Goal: Task Accomplishment & Management: Use online tool/utility

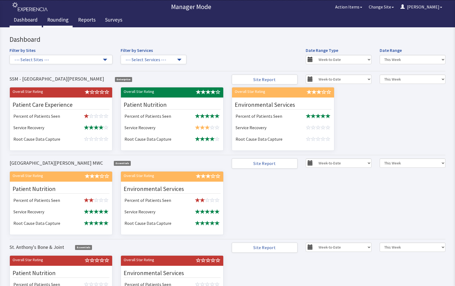
click at [58, 19] on link "Rounding" at bounding box center [58, 21] width 30 height 14
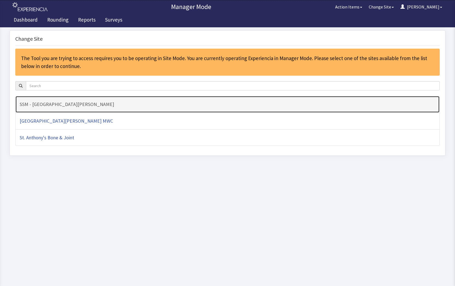
click at [95, 105] on h4 "SSM - [GEOGRAPHIC_DATA][PERSON_NAME]" at bounding box center [228, 104] width 416 height 5
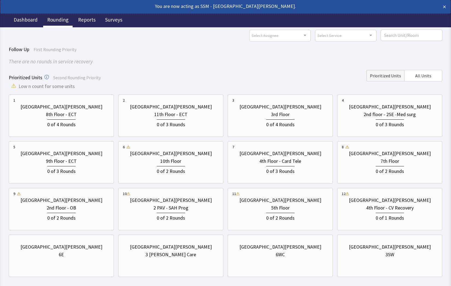
scroll to position [48, 0]
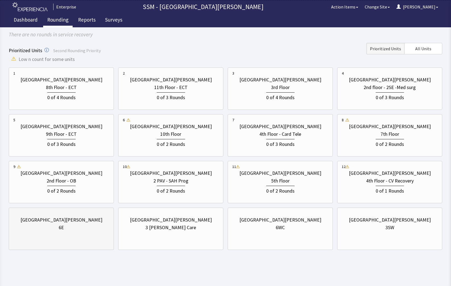
click at [43, 234] on div "St. Anthony Hospital 6E" at bounding box center [61, 224] width 96 height 26
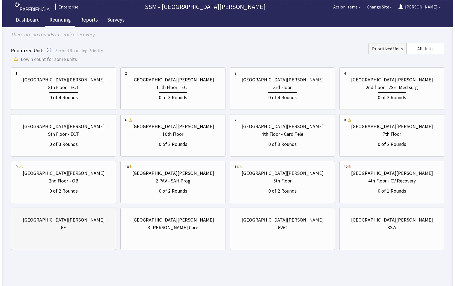
scroll to position [0, 0]
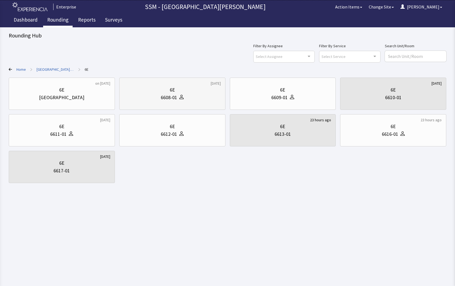
click at [189, 101] on div "6608-01" at bounding box center [172, 98] width 97 height 8
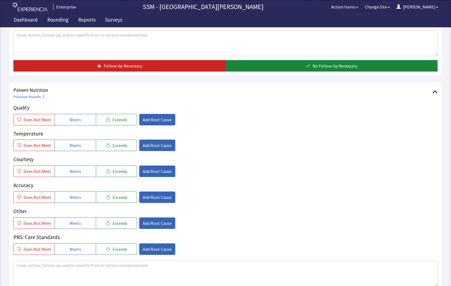
scroll to position [273, 0]
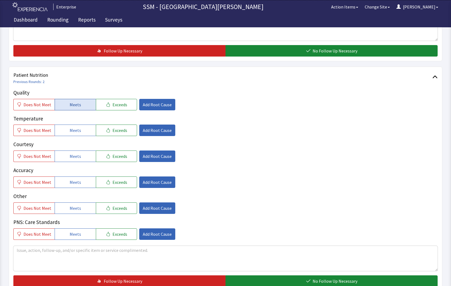
click at [62, 106] on button "Meets" at bounding box center [75, 104] width 41 height 11
click at [73, 133] on span "Meets" at bounding box center [75, 130] width 11 height 7
click at [66, 156] on button "Meets" at bounding box center [75, 156] width 41 height 11
click at [73, 185] on span "Meets" at bounding box center [75, 182] width 11 height 7
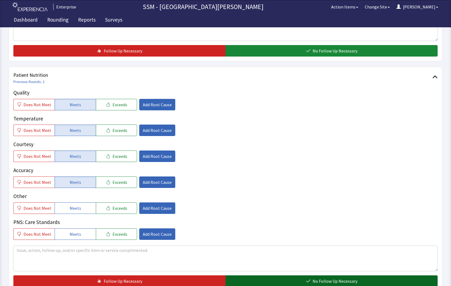
click at [310, 278] on button "No Follow Up Necessary" at bounding box center [332, 280] width 212 height 11
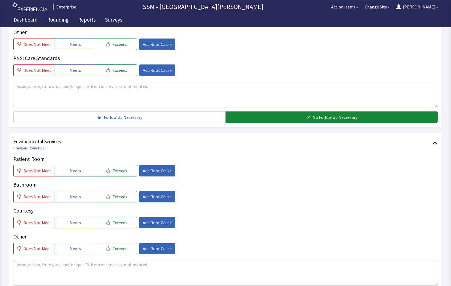
scroll to position [465, 0]
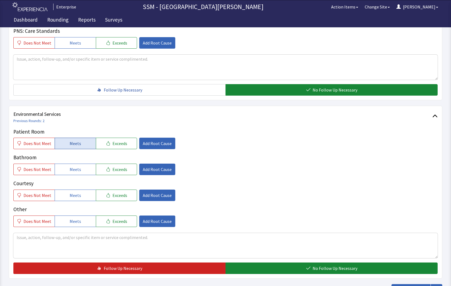
click at [64, 142] on button "Meets" at bounding box center [75, 143] width 41 height 11
drag, startPoint x: 78, startPoint y: 171, endPoint x: 74, endPoint y: 193, distance: 22.8
click at [74, 193] on div "Patient Room Does Not Meet Meets Exceeds Add Root Cause Bathroom Does Not Meet …" at bounding box center [225, 177] width 425 height 99
click at [74, 194] on span "Meets" at bounding box center [75, 195] width 11 height 7
click at [75, 170] on span "Meets" at bounding box center [75, 169] width 11 height 7
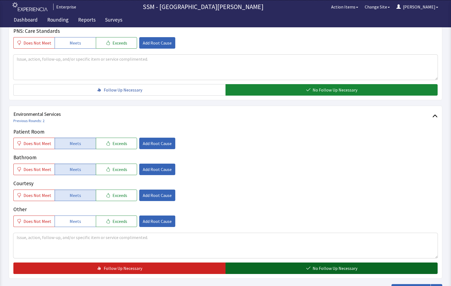
click at [295, 269] on button "No Follow Up Necessary" at bounding box center [332, 268] width 212 height 11
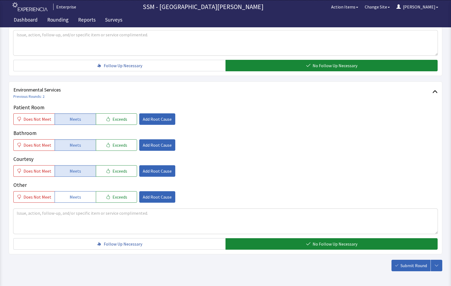
scroll to position [510, 0]
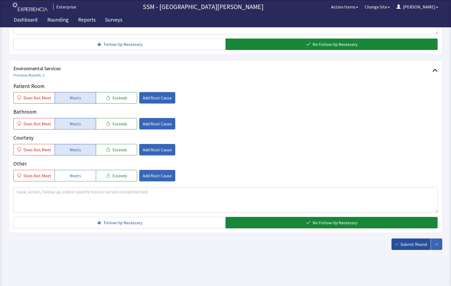
click at [413, 248] on button "Submit Round" at bounding box center [411, 244] width 39 height 11
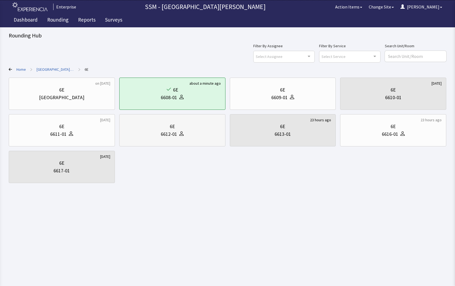
click at [201, 136] on div "6612-01" at bounding box center [172, 134] width 97 height 8
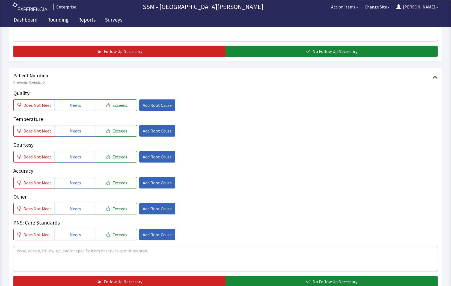
scroll to position [273, 0]
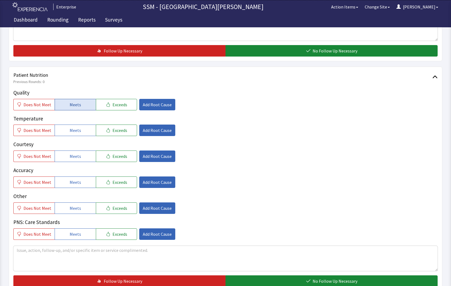
click at [74, 107] on span "Meets" at bounding box center [75, 104] width 11 height 7
click at [67, 133] on button "Meets" at bounding box center [75, 130] width 41 height 11
drag, startPoint x: 71, startPoint y: 155, endPoint x: 78, endPoint y: 180, distance: 26.0
click at [72, 161] on button "Meets" at bounding box center [75, 156] width 41 height 11
click at [78, 183] on span "Meets" at bounding box center [75, 182] width 11 height 7
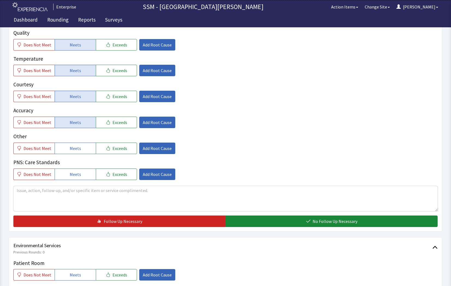
scroll to position [410, 0]
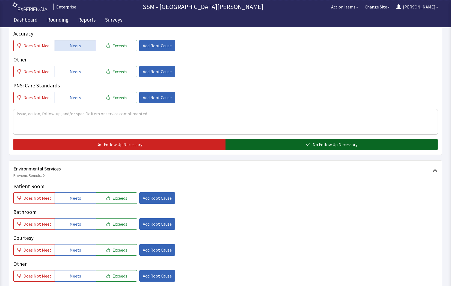
click at [327, 141] on span "No Follow Up Necessary" at bounding box center [335, 144] width 45 height 7
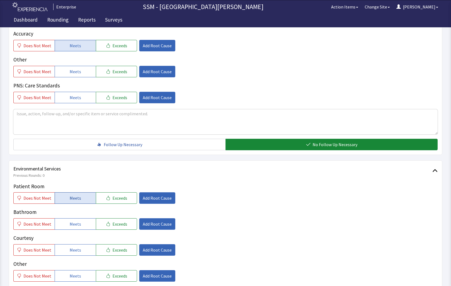
click at [75, 201] on span "Meets" at bounding box center [75, 198] width 11 height 7
drag, startPoint x: 78, startPoint y: 223, endPoint x: 78, endPoint y: 226, distance: 3.0
click at [78, 226] on span "Meets" at bounding box center [75, 224] width 11 height 7
click at [80, 251] on button "Meets" at bounding box center [75, 249] width 41 height 11
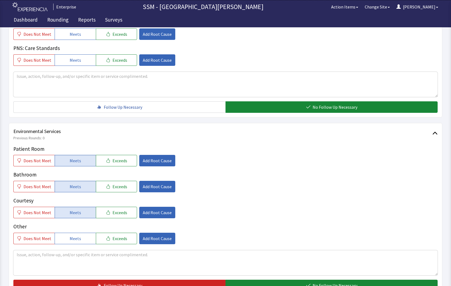
scroll to position [492, 0]
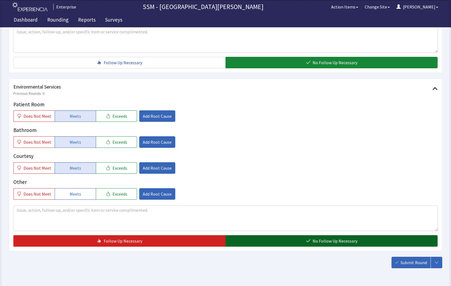
click at [356, 244] on span "No Follow Up Necessary" at bounding box center [335, 241] width 45 height 7
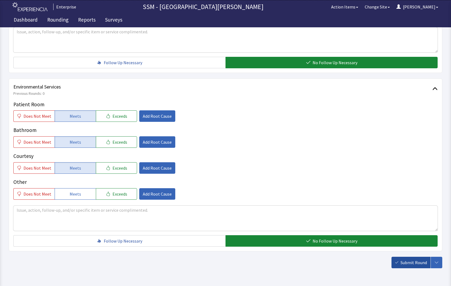
click at [403, 262] on span "Submit Round" at bounding box center [414, 262] width 27 height 7
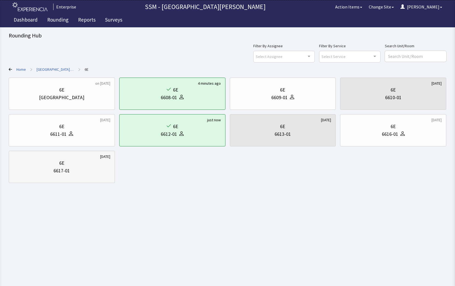
click at [83, 172] on div "6617-01" at bounding box center [61, 171] width 97 height 8
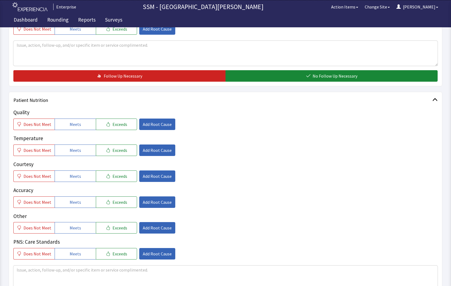
scroll to position [219, 0]
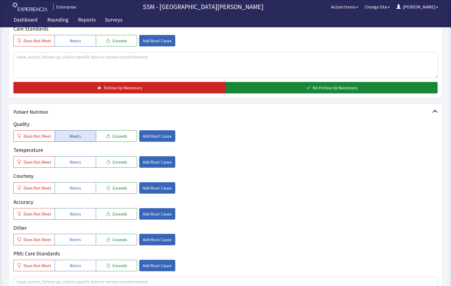
click at [57, 134] on button "Meets" at bounding box center [75, 135] width 41 height 11
click at [62, 163] on button "Meets" at bounding box center [75, 161] width 41 height 11
click at [70, 187] on span "Meets" at bounding box center [75, 188] width 11 height 7
drag, startPoint x: 77, startPoint y: 209, endPoint x: 155, endPoint y: 223, distance: 79.7
click at [78, 211] on button "Meets" at bounding box center [75, 213] width 41 height 11
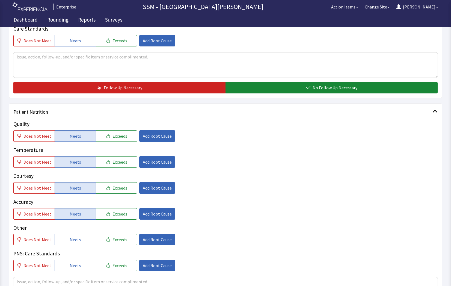
scroll to position [328, 0]
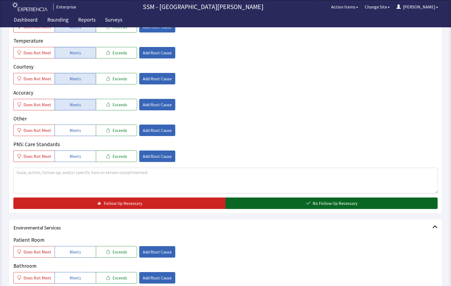
click at [309, 205] on icon "button" at bounding box center [308, 203] width 4 height 4
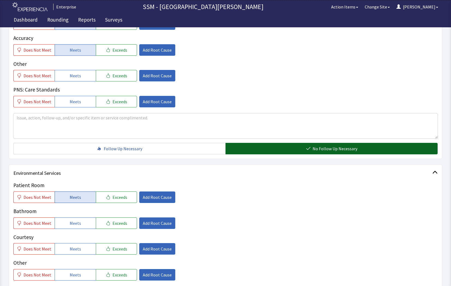
scroll to position [437, 0]
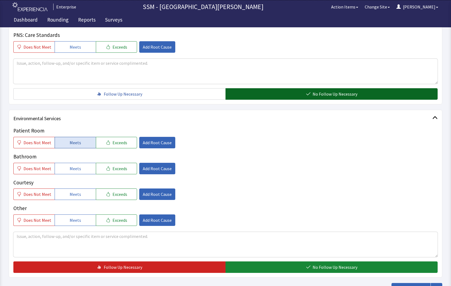
click at [85, 145] on button "Meets" at bounding box center [75, 142] width 41 height 11
click at [79, 177] on div "Patient Room Does Not Meet Meets Exceeds Add Root Cause Bathroom Does Not Meet …" at bounding box center [225, 176] width 425 height 99
click at [76, 173] on button "Meets" at bounding box center [75, 168] width 41 height 11
click at [74, 192] on span "Meets" at bounding box center [75, 194] width 11 height 7
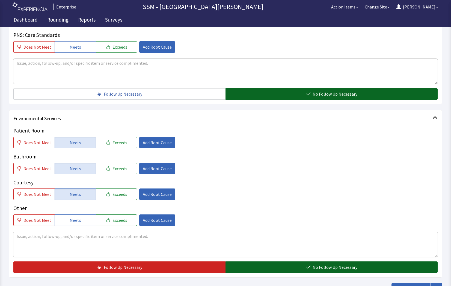
click at [305, 270] on button "No Follow Up Necessary" at bounding box center [332, 266] width 212 height 11
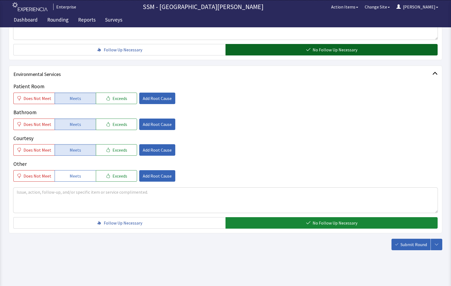
scroll to position [482, 0]
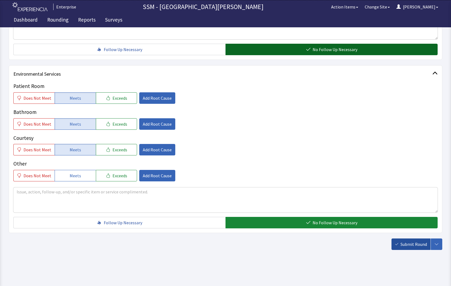
click at [407, 246] on span "Submit Round" at bounding box center [414, 244] width 27 height 7
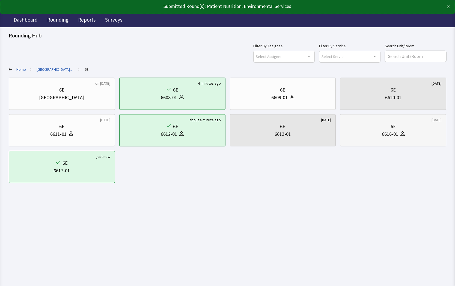
click at [407, 130] on div "6616-01" at bounding box center [393, 134] width 97 height 8
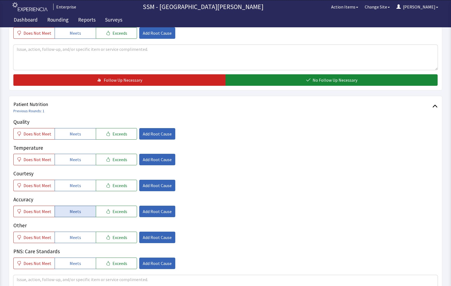
scroll to position [301, 0]
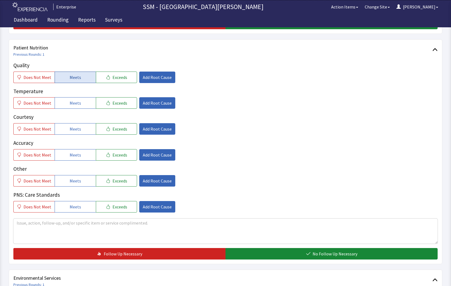
click at [81, 72] on button "Meets" at bounding box center [75, 77] width 41 height 11
click at [80, 103] on button "Meets" at bounding box center [75, 102] width 41 height 11
drag, startPoint x: 76, startPoint y: 131, endPoint x: 78, endPoint y: 144, distance: 13.2
click at [77, 133] on button "Meets" at bounding box center [75, 128] width 41 height 11
click at [75, 155] on span "Meets" at bounding box center [75, 155] width 11 height 7
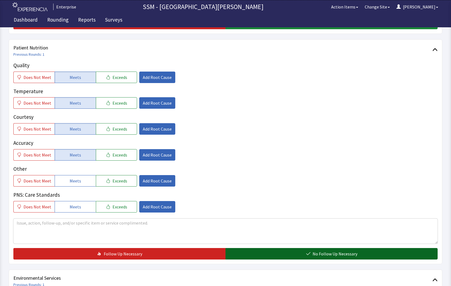
click at [286, 254] on button "No Follow Up Necessary" at bounding box center [332, 253] width 212 height 11
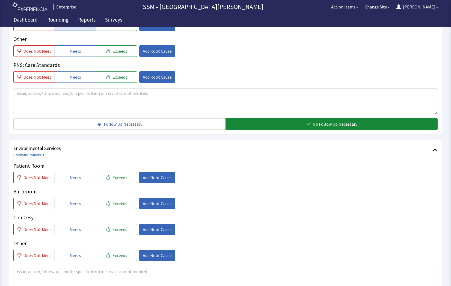
scroll to position [437, 0]
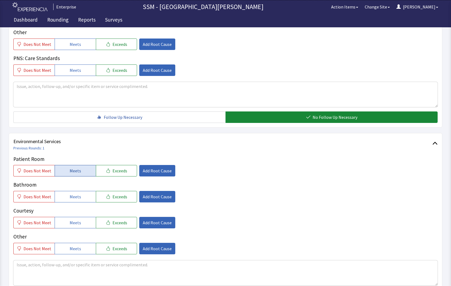
click at [82, 170] on button "Meets" at bounding box center [75, 170] width 41 height 11
click at [66, 196] on button "Meets" at bounding box center [75, 196] width 41 height 11
click at [78, 225] on span "Meets" at bounding box center [75, 222] width 11 height 7
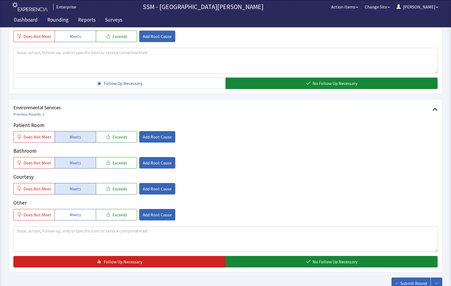
scroll to position [510, 0]
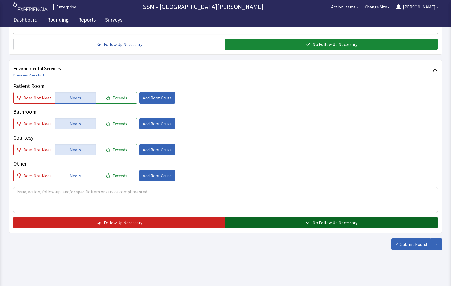
click at [313, 223] on span "No Follow Up Necessary" at bounding box center [335, 222] width 45 height 7
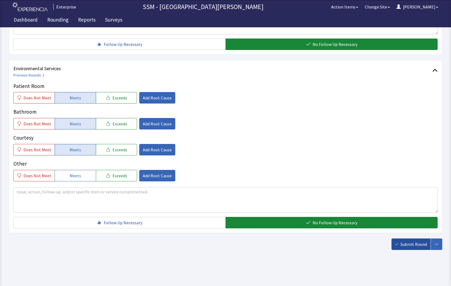
click at [404, 244] on span "Submit Round" at bounding box center [414, 244] width 27 height 7
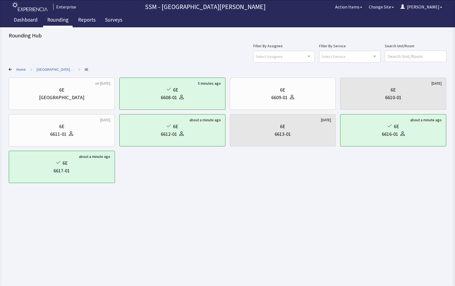
click at [57, 20] on link "Rounding" at bounding box center [58, 21] width 30 height 14
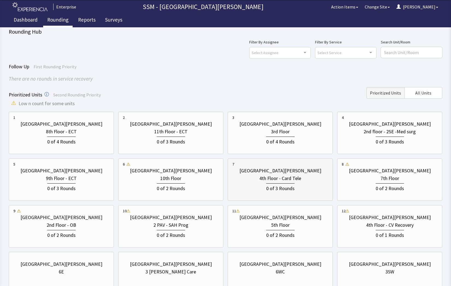
scroll to position [48, 0]
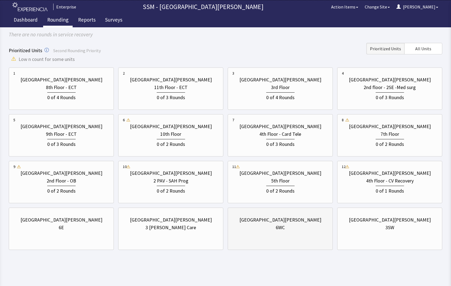
click at [304, 238] on div "[GEOGRAPHIC_DATA][PERSON_NAME] 6WC" at bounding box center [280, 229] width 105 height 42
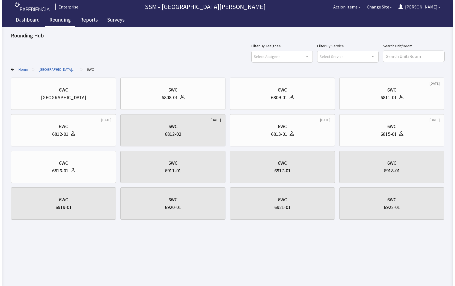
scroll to position [0, 0]
click at [307, 95] on div "6809-01" at bounding box center [283, 98] width 97 height 8
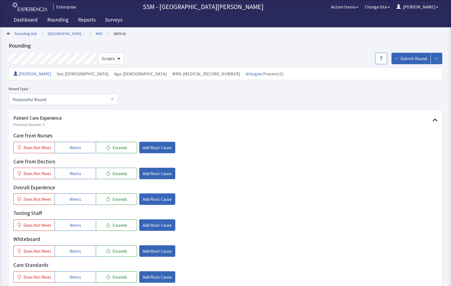
scroll to position [27, 0]
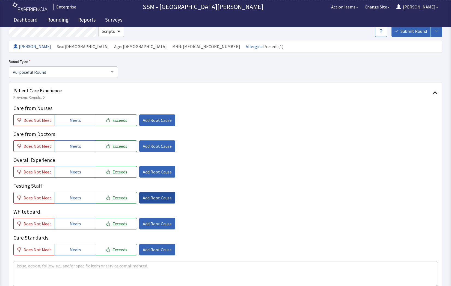
click at [155, 199] on span "Add Root Cause" at bounding box center [157, 198] width 29 height 7
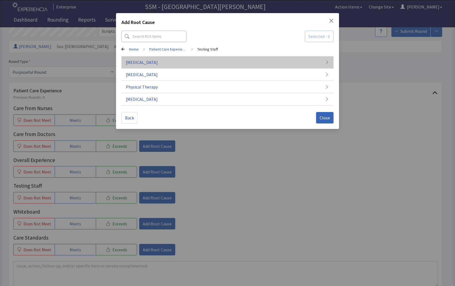
click at [256, 63] on button "Cardiac Imaging" at bounding box center [228, 62] width 213 height 12
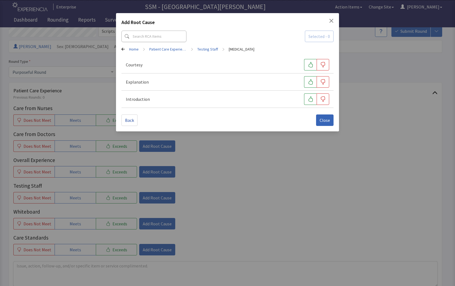
click at [272, 150] on div "Add Root Cause Selected - 0 Home > Patient Care Experience > Testing Staff > Ca…" at bounding box center [227, 143] width 455 height 286
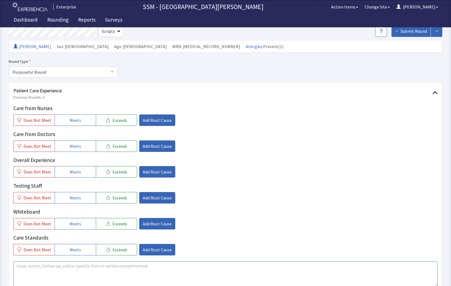
click at [32, 280] on textarea at bounding box center [225, 273] width 425 height 25
click at [32, 171] on span "Does Not Meet" at bounding box center [37, 172] width 28 height 7
click at [155, 175] on span "Add Root Cause" at bounding box center [157, 172] width 29 height 7
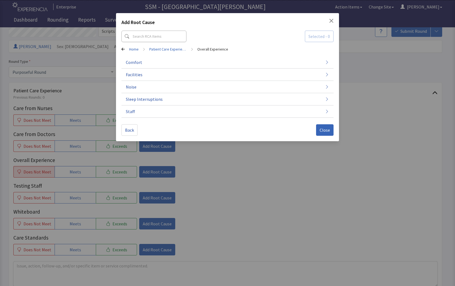
click at [233, 201] on div "Add Root Cause Selected - 0 Home > Patient Care Experience > Overall Experience…" at bounding box center [227, 143] width 455 height 286
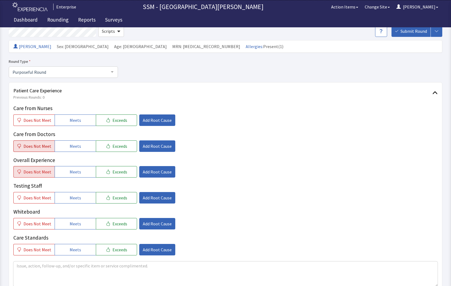
click at [23, 145] on span "Does Not Meet" at bounding box center [37, 146] width 28 height 7
click at [167, 146] on button "Add Root Cause" at bounding box center [157, 145] width 36 height 11
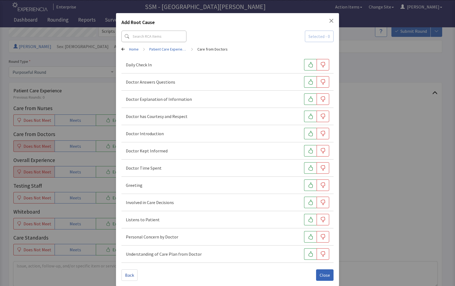
click at [360, 204] on div "Add Root Cause Selected - 0 Home > Patient Care Experience > Care from Doctors …" at bounding box center [227, 145] width 455 height 291
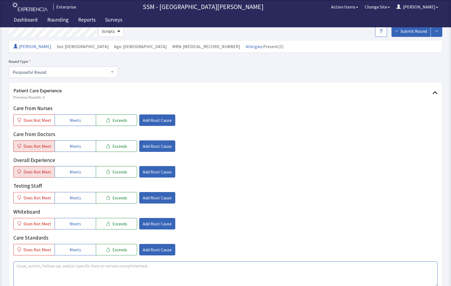
click at [83, 276] on textarea at bounding box center [225, 273] width 425 height 25
click at [63, 265] on textarea "When I went for testing" at bounding box center [225, 273] width 425 height 25
click at [105, 265] on textarea "When I went for surgery, the anesthesia" at bounding box center [225, 273] width 425 height 25
click at [121, 270] on textarea "When I went for surgery, the anesthesia didn't work and" at bounding box center [225, 273] width 425 height 25
click at [187, 265] on textarea "When I went for surgery, the anesthesia didn't work , I just staring crying , S…" at bounding box center [225, 273] width 425 height 25
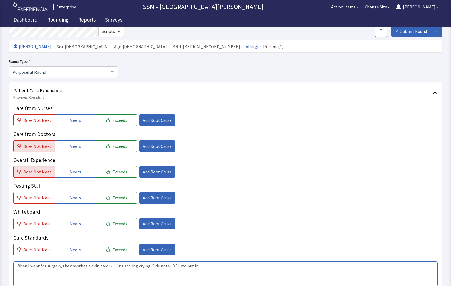
click at [198, 264] on textarea "When I went for surgery, the anesthesia didn't work, I just staring crying, Sid…" at bounding box center [225, 273] width 425 height 25
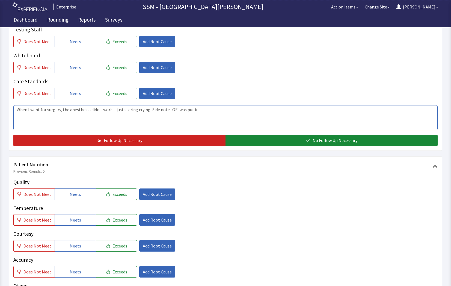
scroll to position [191, 0]
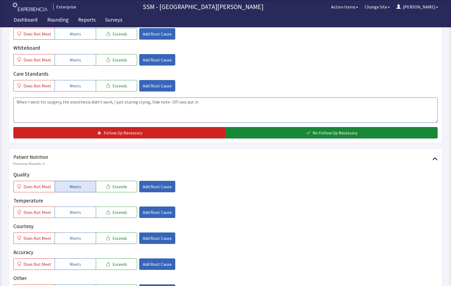
type textarea "When I went for surgery, the anesthesia didn't work, I just staring crying, Sid…"
click at [70, 187] on span "Meets" at bounding box center [75, 186] width 11 height 7
click at [67, 214] on button "Meets" at bounding box center [75, 212] width 41 height 11
click at [80, 239] on button "Meets" at bounding box center [75, 238] width 41 height 11
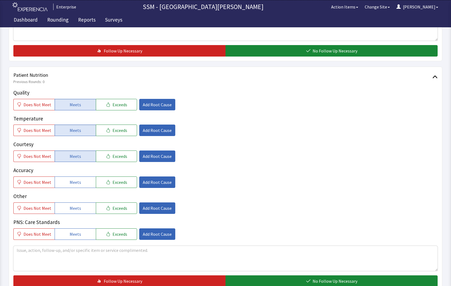
scroll to position [328, 0]
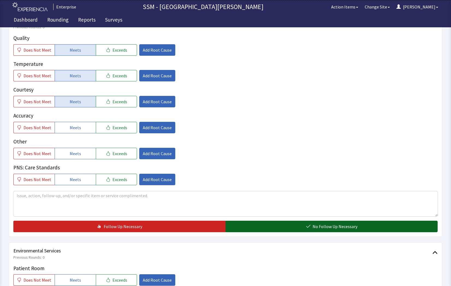
click at [275, 230] on button "No Follow Up Necessary" at bounding box center [332, 226] width 212 height 11
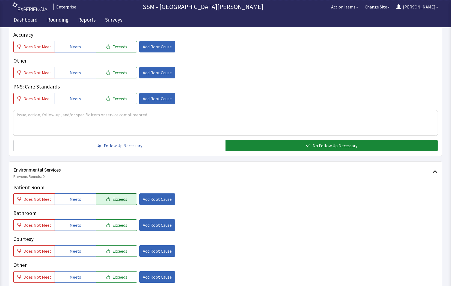
scroll to position [410, 0]
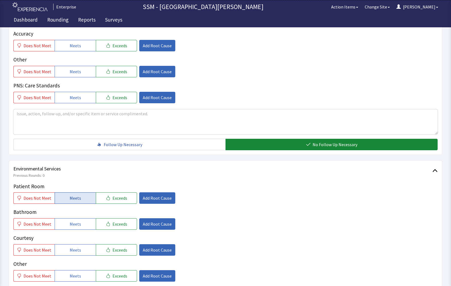
click at [77, 201] on span "Meets" at bounding box center [75, 198] width 11 height 7
click at [80, 233] on div "Patient Room Does Not Meet Meets Exceeds Add Root Cause Bathroom Does Not Meet …" at bounding box center [225, 232] width 425 height 99
click at [77, 224] on span "Meets" at bounding box center [75, 224] width 11 height 7
click at [77, 244] on button "Meets" at bounding box center [75, 249] width 41 height 11
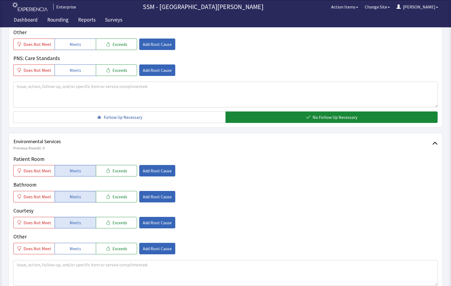
scroll to position [510, 0]
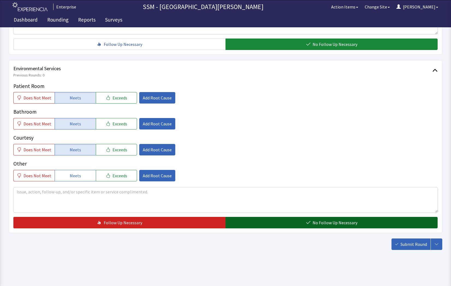
click at [315, 222] on span "No Follow Up Necessary" at bounding box center [335, 222] width 45 height 7
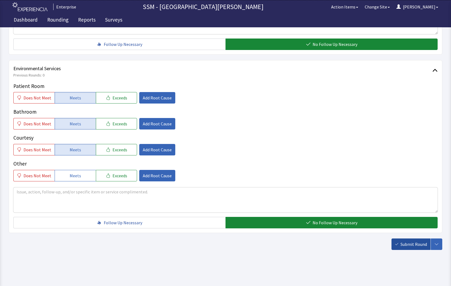
click at [410, 244] on span "Submit Round" at bounding box center [414, 244] width 27 height 7
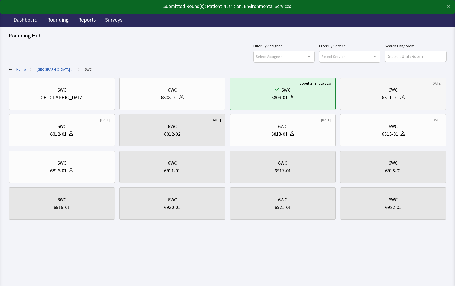
click at [366, 96] on div "6811-01" at bounding box center [393, 98] width 97 height 8
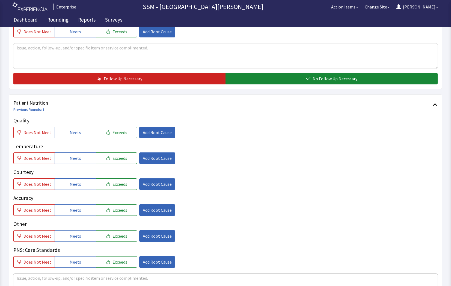
scroll to position [246, 0]
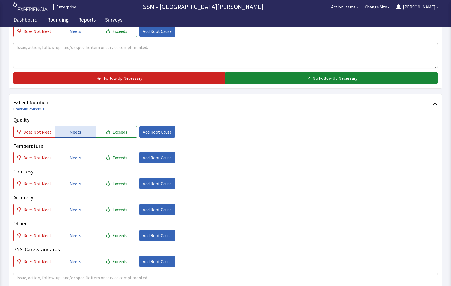
click at [73, 132] on span "Meets" at bounding box center [75, 132] width 11 height 7
click at [74, 162] on button "Meets" at bounding box center [75, 157] width 41 height 11
click at [71, 189] on button "Meets" at bounding box center [75, 183] width 41 height 11
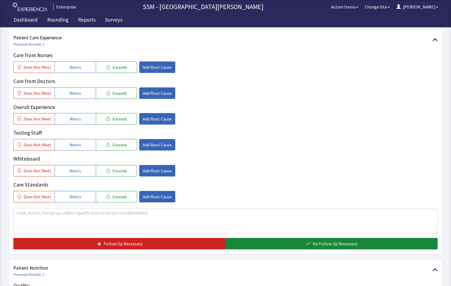
scroll to position [0, 0]
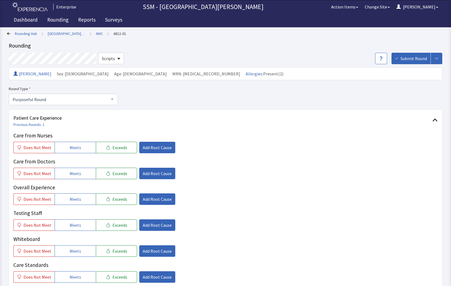
click at [9, 33] on icon at bounding box center [8, 33] width 3 height 3
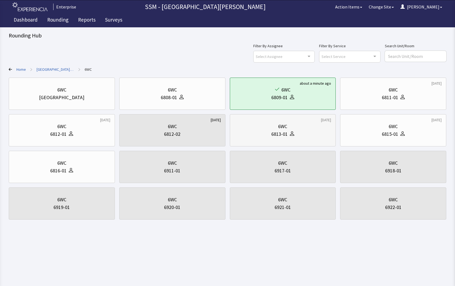
click at [272, 140] on div "6WC 6813-01" at bounding box center [283, 130] width 97 height 26
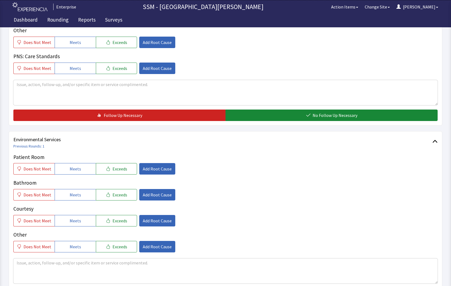
scroll to position [492, 0]
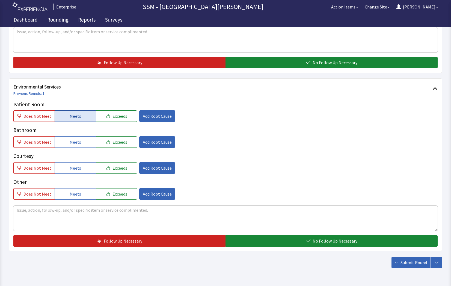
click at [74, 117] on span "Meets" at bounding box center [75, 116] width 11 height 7
click at [74, 148] on button "Meets" at bounding box center [75, 141] width 41 height 11
drag, startPoint x: 72, startPoint y: 168, endPoint x: 75, endPoint y: 169, distance: 3.7
click at [72, 168] on span "Meets" at bounding box center [75, 168] width 11 height 7
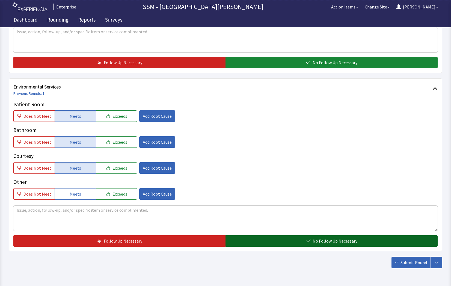
click at [274, 244] on button "No Follow Up Necessary" at bounding box center [332, 240] width 212 height 11
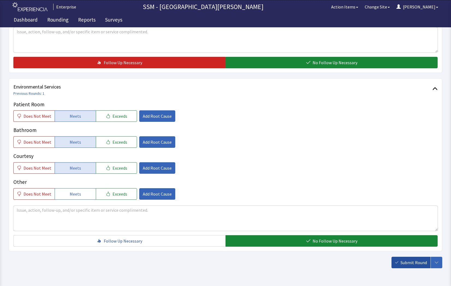
click at [429, 265] on button "Submit Round" at bounding box center [411, 262] width 39 height 11
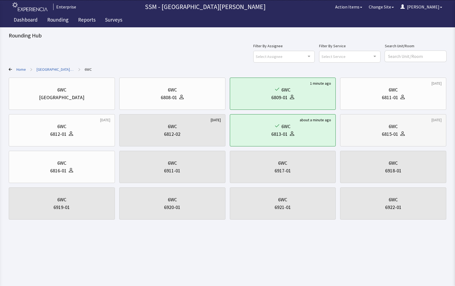
click at [401, 123] on div "6WC" at bounding box center [393, 127] width 97 height 8
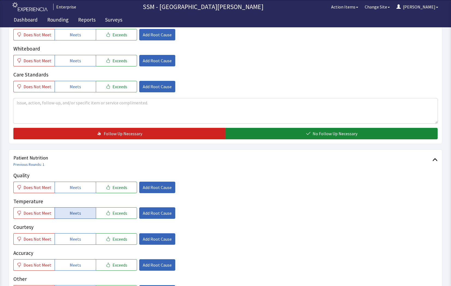
scroll to position [246, 0]
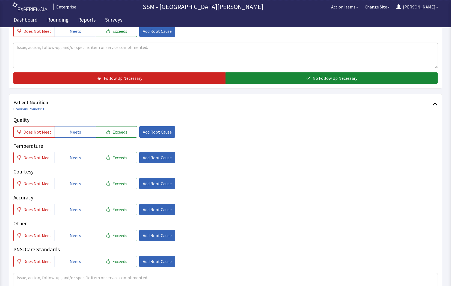
drag, startPoint x: 71, startPoint y: 136, endPoint x: 71, endPoint y: 142, distance: 5.7
click at [71, 138] on div "Quality Does Not Meet Meets Exceeds Add Root Cause Temperature Does Not Meet Me…" at bounding box center [225, 191] width 425 height 151
drag, startPoint x: 77, startPoint y: 160, endPoint x: 78, endPoint y: 166, distance: 6.6
click at [77, 161] on span "Meets" at bounding box center [75, 157] width 11 height 7
click at [78, 181] on span "Meets" at bounding box center [75, 183] width 11 height 7
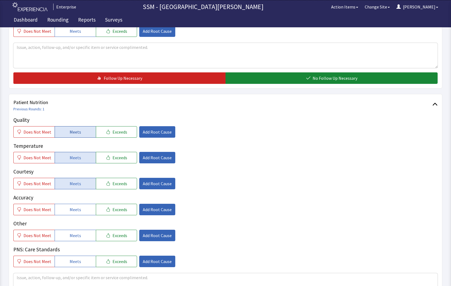
click at [66, 129] on button "Meets" at bounding box center [75, 131] width 41 height 11
click at [85, 212] on button "Meets" at bounding box center [75, 209] width 41 height 11
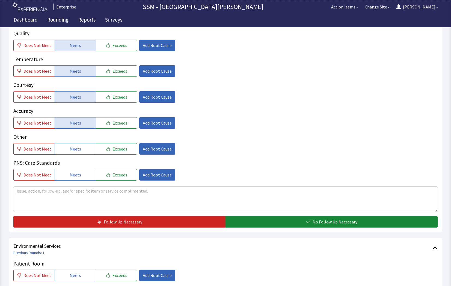
scroll to position [383, 0]
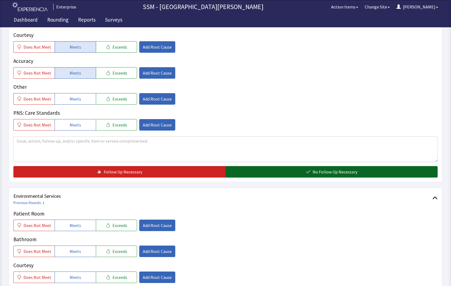
click at [300, 170] on button "No Follow Up Necessary" at bounding box center [332, 171] width 212 height 11
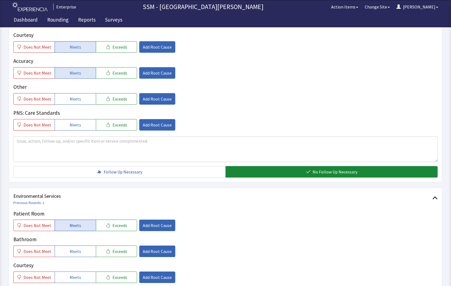
click at [70, 227] on span "Meets" at bounding box center [75, 225] width 11 height 7
click at [80, 252] on button "Meets" at bounding box center [75, 251] width 41 height 11
click at [79, 277] on button "Meets" at bounding box center [75, 277] width 41 height 11
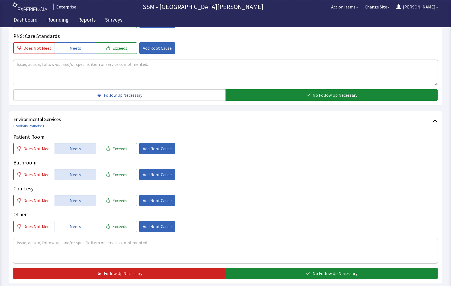
scroll to position [510, 0]
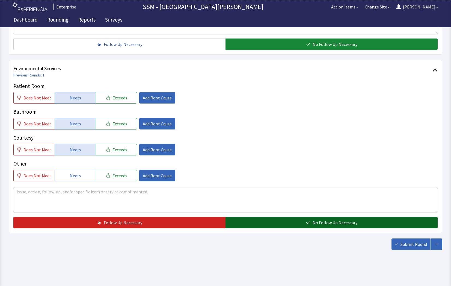
click at [299, 226] on button "No Follow Up Necessary" at bounding box center [332, 222] width 212 height 11
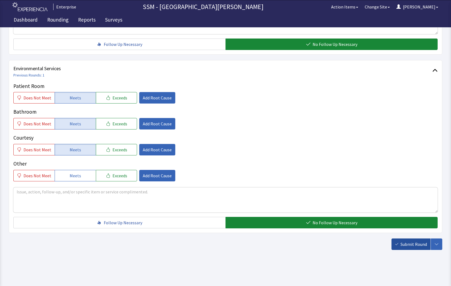
click at [409, 245] on span "Submit Round" at bounding box center [414, 244] width 27 height 7
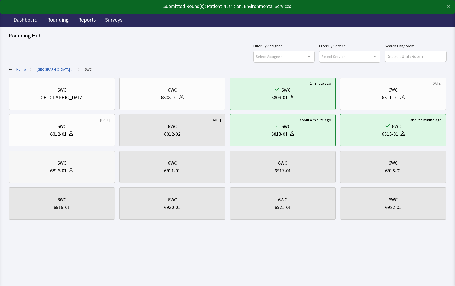
click at [59, 160] on div "6WC" at bounding box center [61, 163] width 9 height 8
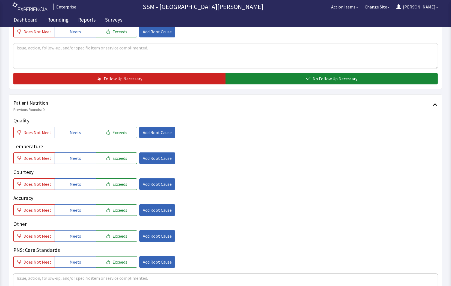
scroll to position [246, 0]
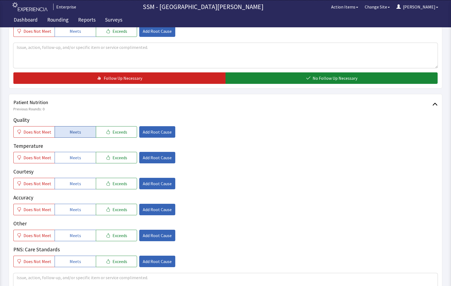
click at [74, 133] on span "Meets" at bounding box center [75, 132] width 11 height 7
click at [69, 162] on button "Meets" at bounding box center [75, 157] width 41 height 11
click at [77, 188] on button "Meets" at bounding box center [75, 183] width 41 height 11
click at [85, 209] on button "Meets" at bounding box center [75, 209] width 41 height 11
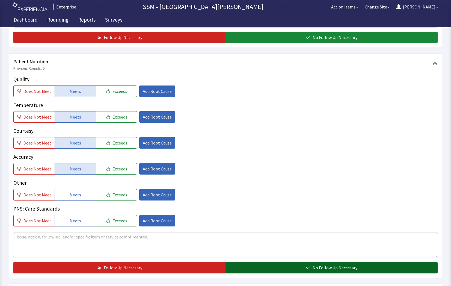
scroll to position [328, 0]
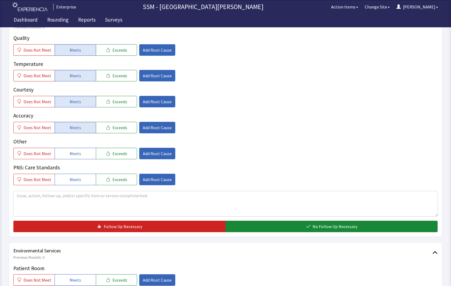
click at [251, 220] on div "Quality Does Not Meet Meets Exceeds Add Root Cause Temperature Does Not Meet Me…" at bounding box center [225, 133] width 425 height 198
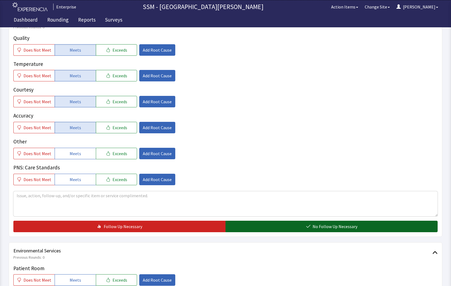
click at [246, 225] on button "No Follow Up Necessary" at bounding box center [332, 226] width 212 height 11
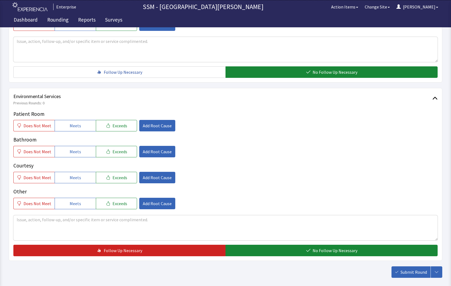
scroll to position [492, 0]
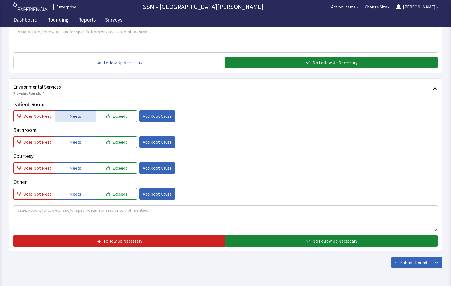
click at [66, 121] on button "Meets" at bounding box center [75, 115] width 41 height 11
click at [68, 138] on button "Meets" at bounding box center [75, 141] width 41 height 11
click at [73, 168] on span "Meets" at bounding box center [75, 168] width 11 height 7
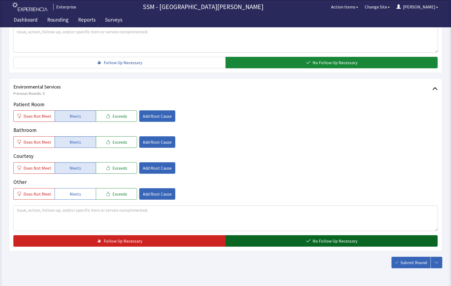
click at [289, 239] on button "No Follow Up Necessary" at bounding box center [332, 240] width 212 height 11
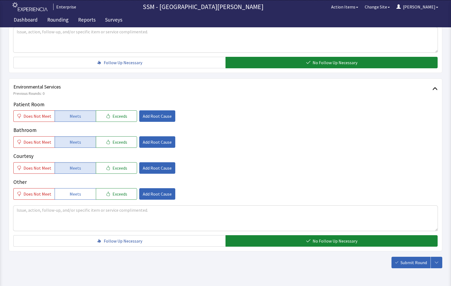
click at [415, 265] on span "Submit Round" at bounding box center [414, 262] width 27 height 7
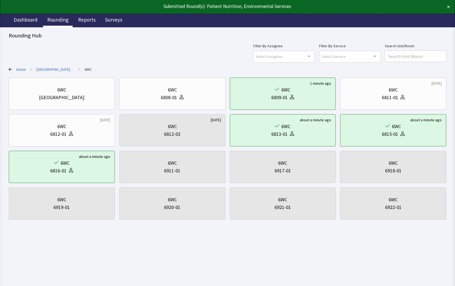
click at [52, 20] on link "Rounding" at bounding box center [58, 21] width 30 height 14
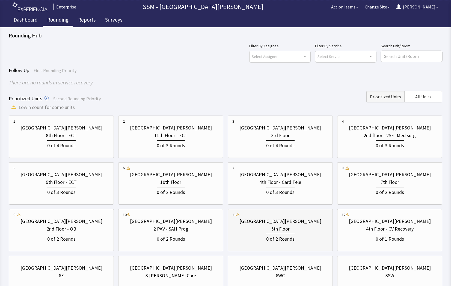
drag, startPoint x: 291, startPoint y: 233, endPoint x: 289, endPoint y: 235, distance: 3.2
click at [289, 235] on div "0 of 2 Rounds" at bounding box center [281, 238] width 96 height 10
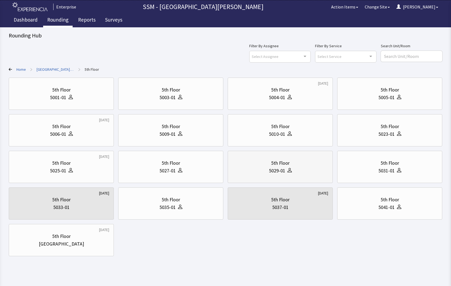
click at [290, 171] on icon at bounding box center [290, 170] width 4 height 4
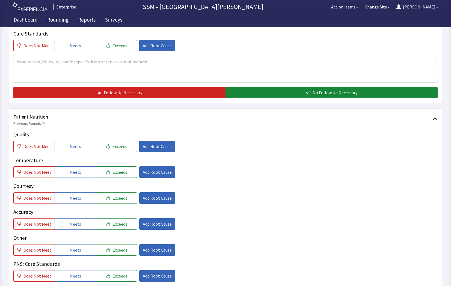
scroll to position [273, 0]
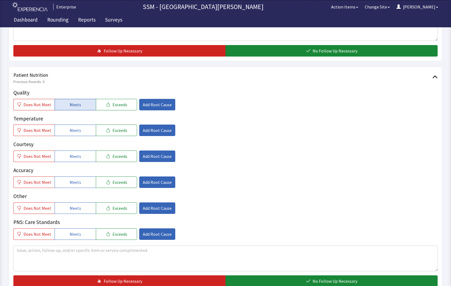
click at [81, 101] on button "Meets" at bounding box center [75, 104] width 41 height 11
drag, startPoint x: 74, startPoint y: 134, endPoint x: 72, endPoint y: 149, distance: 15.1
click at [74, 136] on button "Meets" at bounding box center [75, 130] width 41 height 11
drag, startPoint x: 72, startPoint y: 154, endPoint x: 76, endPoint y: 171, distance: 18.0
click at [72, 158] on span "Meets" at bounding box center [75, 156] width 11 height 7
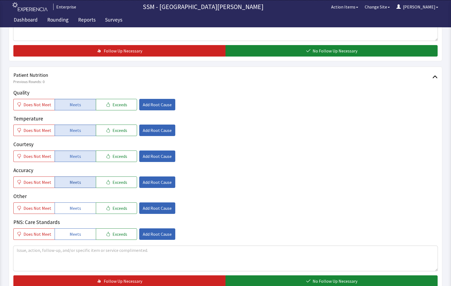
click at [78, 183] on span "Meets" at bounding box center [75, 182] width 11 height 7
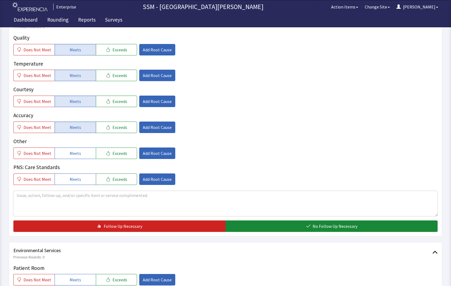
scroll to position [383, 0]
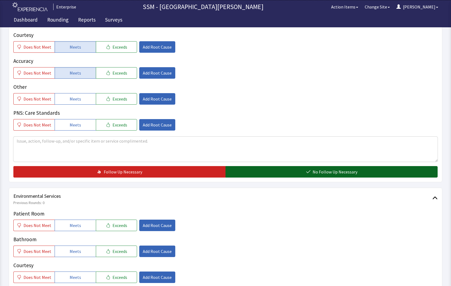
click at [300, 174] on button "No Follow Up Necessary" at bounding box center [332, 171] width 212 height 11
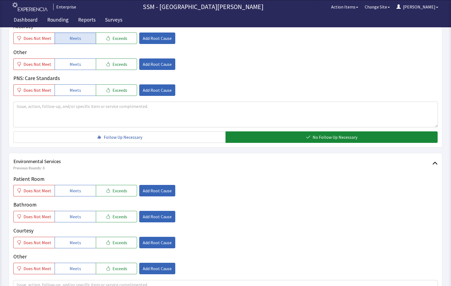
scroll to position [437, 0]
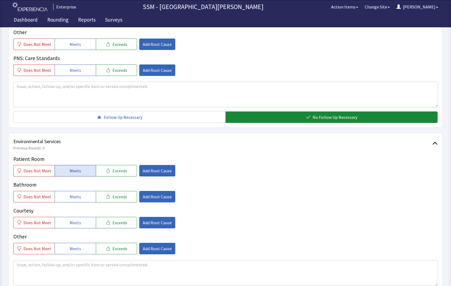
click at [74, 174] on span "Meets" at bounding box center [75, 170] width 11 height 7
click at [77, 196] on span "Meets" at bounding box center [75, 196] width 11 height 7
click at [84, 228] on button "Meets" at bounding box center [75, 222] width 41 height 11
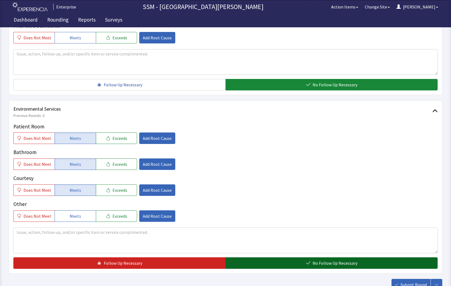
scroll to position [510, 0]
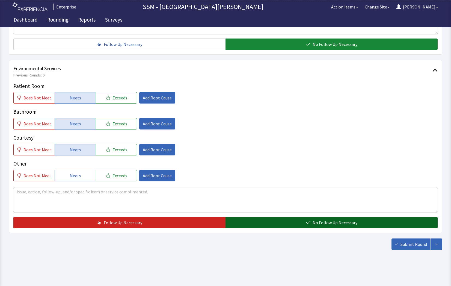
click at [325, 221] on span "No Follow Up Necessary" at bounding box center [335, 222] width 45 height 7
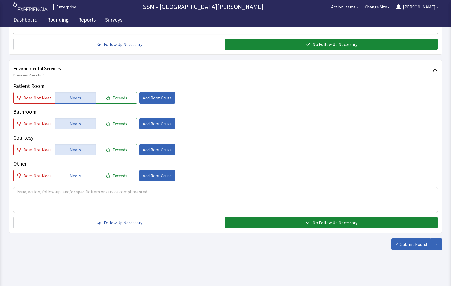
click at [407, 243] on span "Submit Round" at bounding box center [414, 244] width 27 height 7
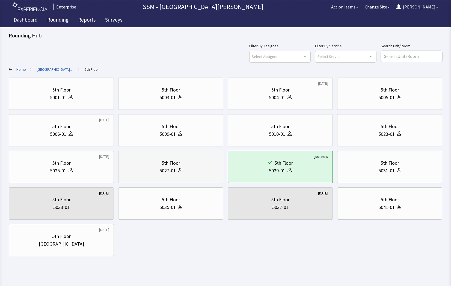
click at [163, 178] on div "5th Floor 5027-01" at bounding box center [171, 167] width 96 height 26
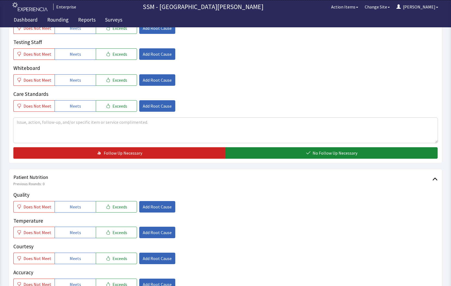
scroll to position [191, 0]
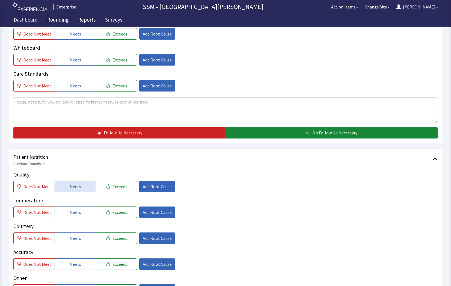
click at [70, 186] on span "Meets" at bounding box center [75, 186] width 11 height 7
click at [76, 215] on span "Meets" at bounding box center [75, 212] width 11 height 7
click at [75, 241] on span "Meets" at bounding box center [75, 238] width 11 height 7
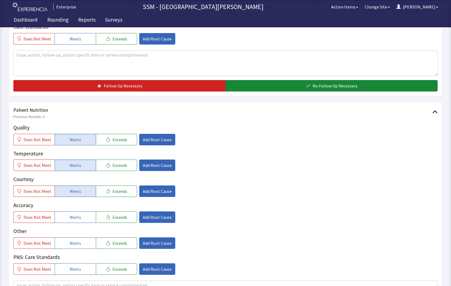
scroll to position [301, 0]
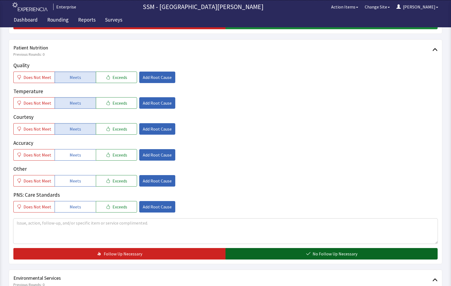
click at [317, 253] on span "No Follow Up Necessary" at bounding box center [335, 254] width 45 height 7
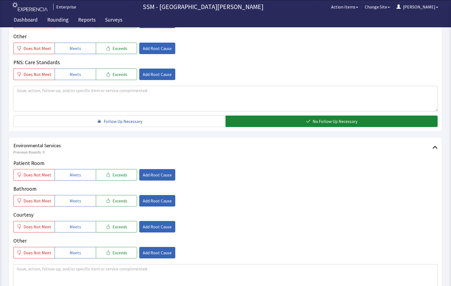
scroll to position [492, 0]
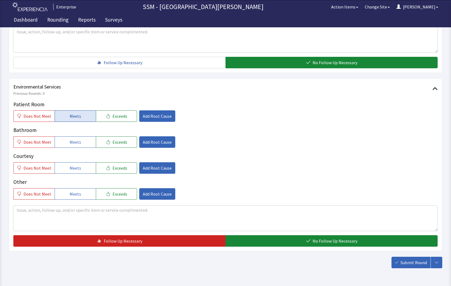
click at [70, 112] on button "Meets" at bounding box center [75, 115] width 41 height 11
drag, startPoint x: 75, startPoint y: 146, endPoint x: 78, endPoint y: 153, distance: 7.8
click at [76, 148] on button "Meets" at bounding box center [75, 141] width 41 height 11
click at [80, 173] on button "Meets" at bounding box center [75, 167] width 41 height 11
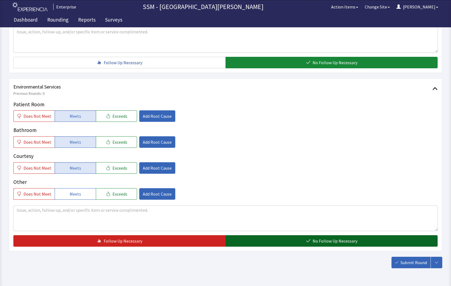
drag, startPoint x: 328, startPoint y: 238, endPoint x: 376, endPoint y: 250, distance: 48.8
click at [328, 238] on span "No Follow Up Necessary" at bounding box center [335, 241] width 45 height 7
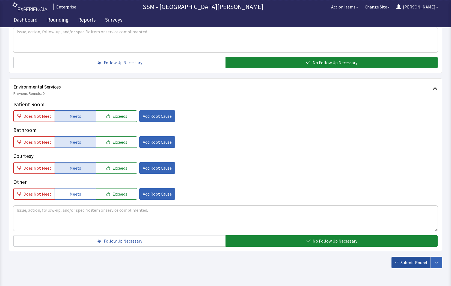
click at [398, 262] on icon "button" at bounding box center [397, 262] width 3 height 2
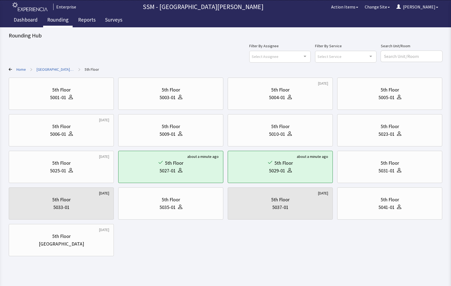
click at [51, 19] on link "Rounding" at bounding box center [58, 21] width 30 height 14
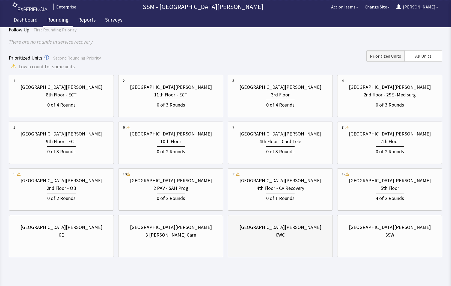
scroll to position [48, 0]
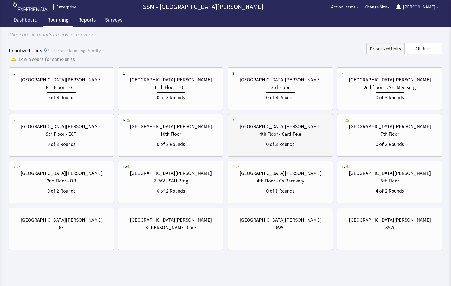
click at [260, 142] on div "0 of 3 Rounds" at bounding box center [281, 143] width 96 height 10
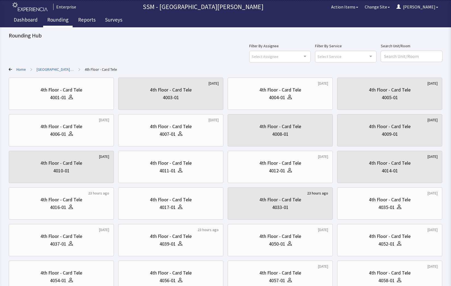
click at [260, 142] on div "4th Floor - Card Tele 4008-01" at bounding box center [281, 130] width 96 height 26
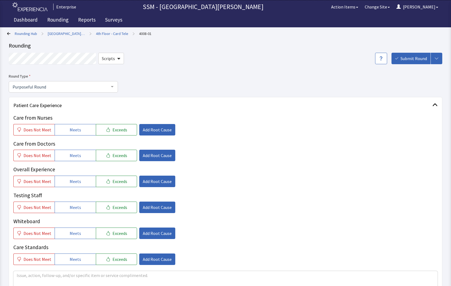
click at [9, 32] on icon at bounding box center [8, 33] width 3 height 3
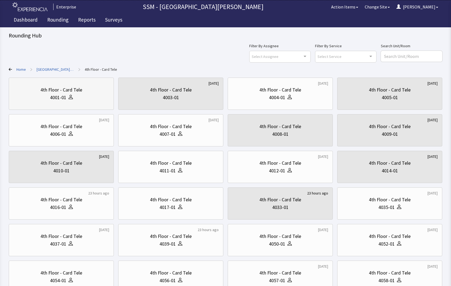
click at [78, 102] on div "4th Floor - Card Tele 4001-01" at bounding box center [61, 94] width 96 height 26
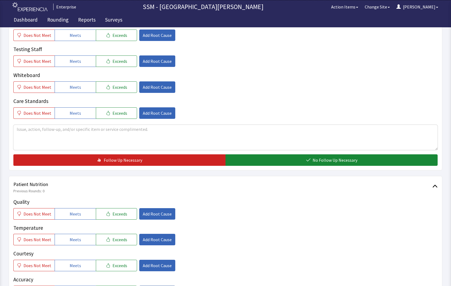
scroll to position [273, 0]
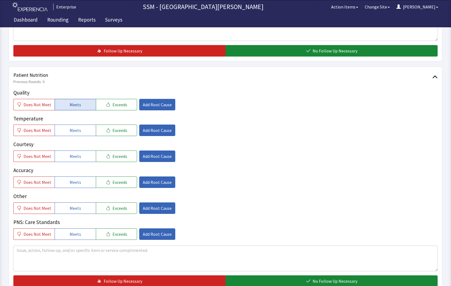
click at [65, 105] on button "Meets" at bounding box center [75, 104] width 41 height 11
click at [78, 130] on span "Meets" at bounding box center [75, 130] width 11 height 7
drag, startPoint x: 73, startPoint y: 157, endPoint x: 74, endPoint y: 179, distance: 22.4
click at [73, 157] on span "Meets" at bounding box center [75, 156] width 11 height 7
click at [75, 185] on span "Meets" at bounding box center [75, 182] width 11 height 7
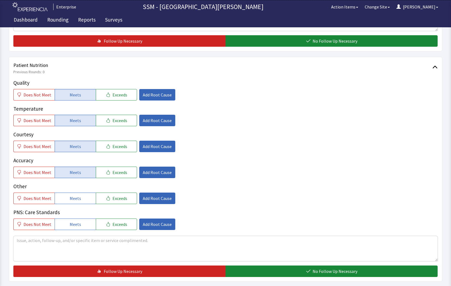
scroll to position [301, 0]
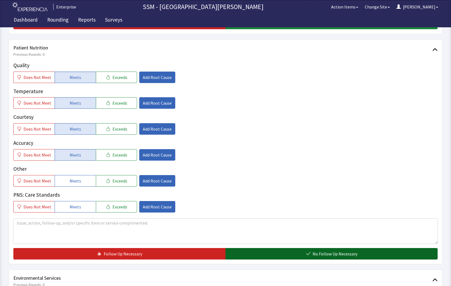
click at [320, 254] on span "No Follow Up Necessary" at bounding box center [335, 254] width 45 height 7
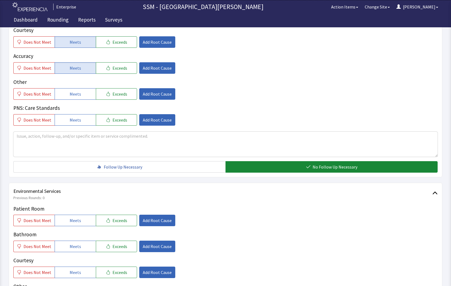
scroll to position [437, 0]
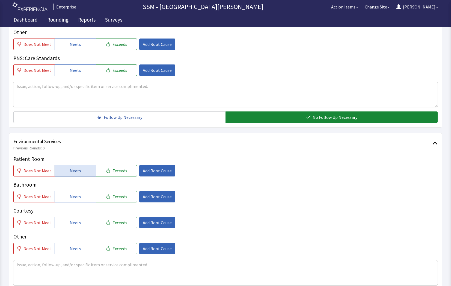
click at [67, 172] on button "Meets" at bounding box center [75, 170] width 41 height 11
drag, startPoint x: 66, startPoint y: 202, endPoint x: 66, endPoint y: 210, distance: 8.5
click at [66, 205] on div "Patient Room Does Not Meet Meets Exceeds Add Root Cause Bathroom Does Not Meet …" at bounding box center [225, 204] width 425 height 99
click at [66, 228] on button "Meets" at bounding box center [75, 222] width 41 height 11
drag, startPoint x: 73, startPoint y: 198, endPoint x: 113, endPoint y: 196, distance: 40.2
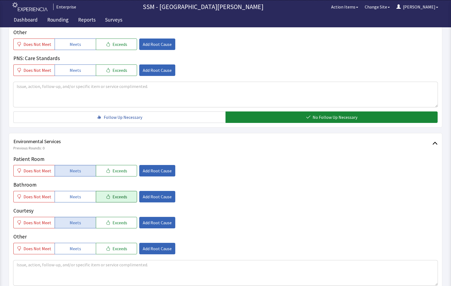
click at [74, 198] on span "Meets" at bounding box center [75, 196] width 11 height 7
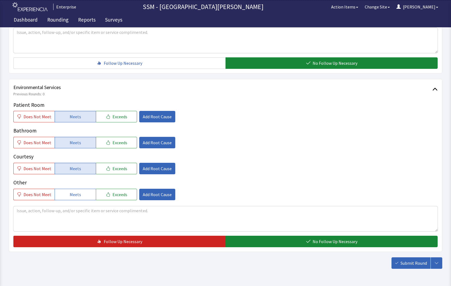
scroll to position [492, 0]
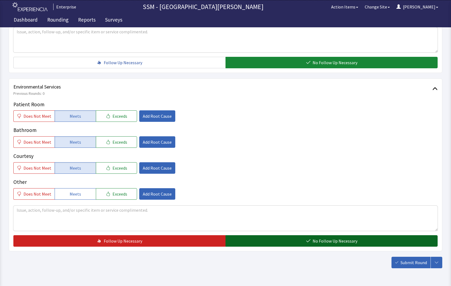
click at [282, 244] on button "No Follow Up Necessary" at bounding box center [332, 240] width 212 height 11
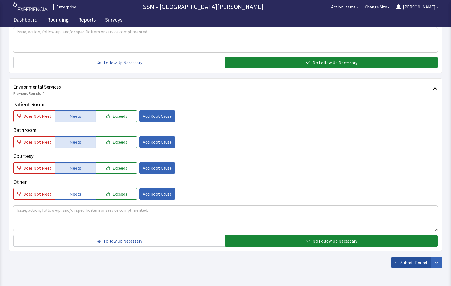
drag, startPoint x: 412, startPoint y: 264, endPoint x: 382, endPoint y: 257, distance: 30.6
click at [411, 264] on span "Submit Round" at bounding box center [414, 262] width 27 height 7
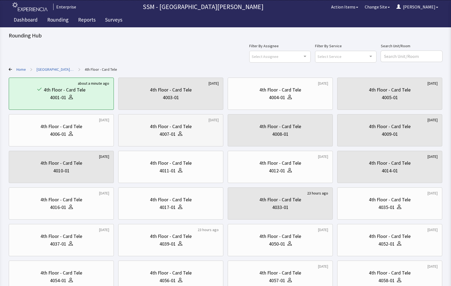
click at [181, 135] on icon at bounding box center [180, 133] width 4 height 4
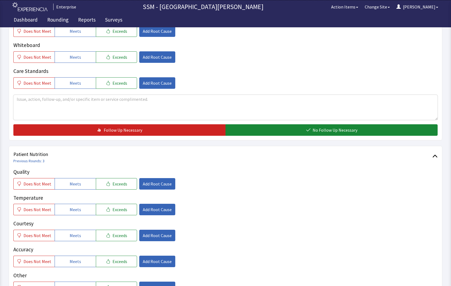
scroll to position [246, 0]
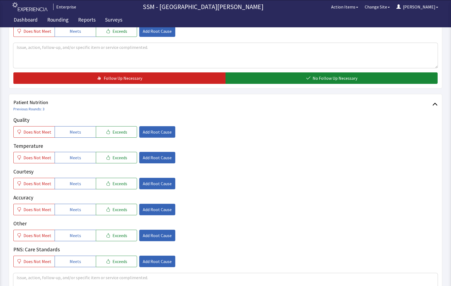
drag, startPoint x: 74, startPoint y: 133, endPoint x: 70, endPoint y: 152, distance: 19.0
click at [72, 137] on button "Meets" at bounding box center [75, 131] width 41 height 11
drag, startPoint x: 69, startPoint y: 157, endPoint x: 63, endPoint y: 182, distance: 25.9
click at [70, 158] on span "Meets" at bounding box center [75, 157] width 11 height 7
drag, startPoint x: 64, startPoint y: 187, endPoint x: 81, endPoint y: 210, distance: 29.0
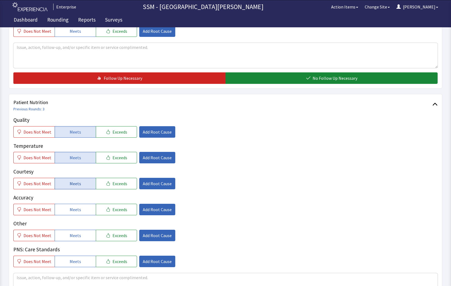
click at [64, 187] on button "Meets" at bounding box center [75, 183] width 41 height 11
click at [81, 214] on button "Meets" at bounding box center [75, 209] width 41 height 11
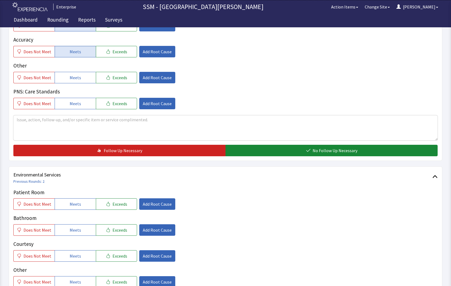
scroll to position [437, 0]
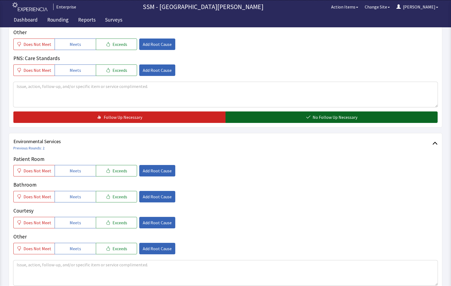
drag, startPoint x: 285, startPoint y: 117, endPoint x: 247, endPoint y: 129, distance: 40.0
click at [285, 117] on button "No Follow Up Necessary" at bounding box center [332, 116] width 212 height 11
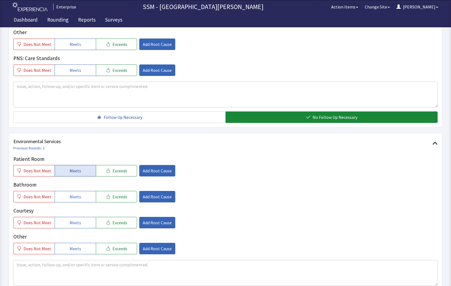
click at [72, 174] on span "Meets" at bounding box center [75, 170] width 11 height 7
click at [74, 202] on button "Meets" at bounding box center [75, 196] width 41 height 11
click at [79, 224] on button "Meets" at bounding box center [75, 222] width 41 height 11
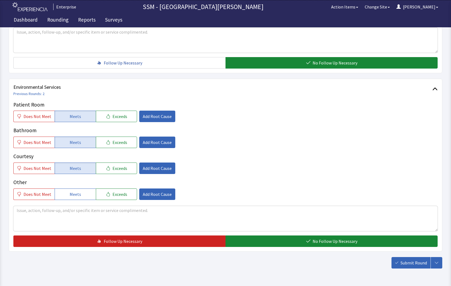
scroll to position [510, 0]
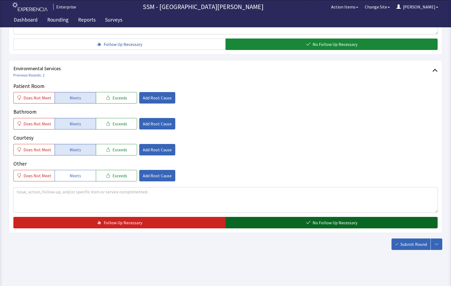
click at [293, 223] on button "No Follow Up Necessary" at bounding box center [332, 222] width 212 height 11
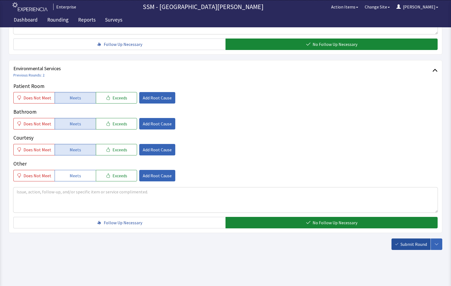
click at [399, 241] on button "Submit Round" at bounding box center [411, 244] width 39 height 11
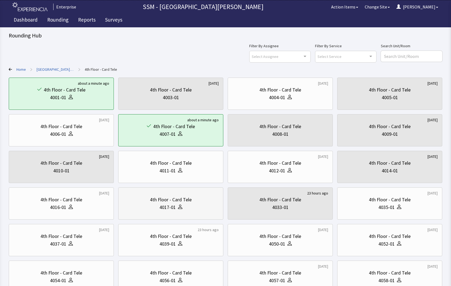
click at [189, 214] on div "4th Floor - Card Tele 4017-01" at bounding box center [171, 203] width 96 height 26
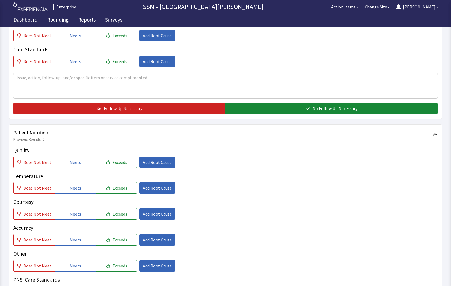
scroll to position [301, 0]
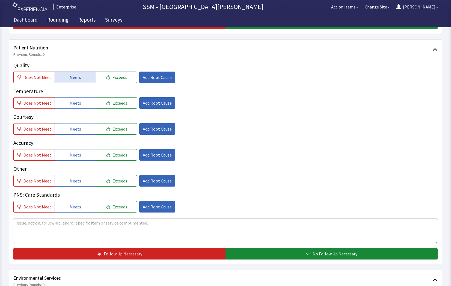
click at [83, 83] on button "Meets" at bounding box center [75, 77] width 41 height 11
click at [77, 106] on span "Meets" at bounding box center [75, 103] width 11 height 7
drag, startPoint x: 74, startPoint y: 133, endPoint x: 74, endPoint y: 137, distance: 4.1
click at [74, 134] on button "Meets" at bounding box center [75, 128] width 41 height 11
click at [75, 152] on span "Meets" at bounding box center [75, 155] width 11 height 7
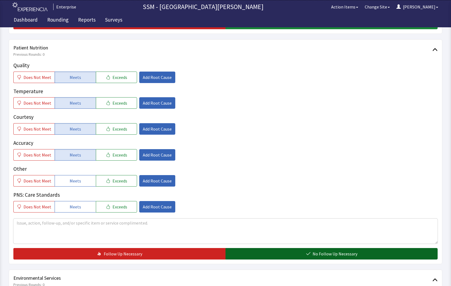
click at [341, 253] on span "No Follow Up Necessary" at bounding box center [335, 254] width 45 height 7
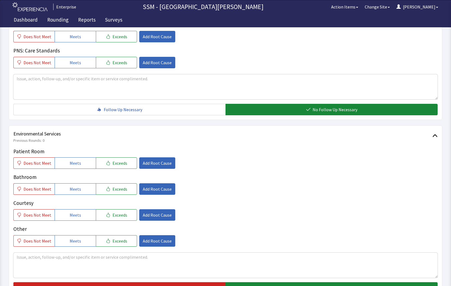
scroll to position [510, 0]
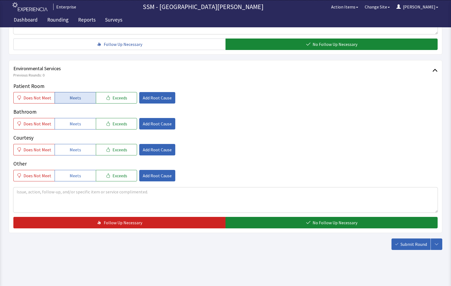
click at [68, 92] on button "Meets" at bounding box center [75, 97] width 41 height 11
drag, startPoint x: 72, startPoint y: 124, endPoint x: 74, endPoint y: 137, distance: 12.7
click at [72, 130] on button "Meets" at bounding box center [75, 123] width 41 height 11
click at [72, 155] on div "Patient Room Does Not Meet Meets Exceeds Add Root Cause Bathroom Does Not Meet …" at bounding box center [225, 131] width 425 height 99
click at [73, 150] on span "Meets" at bounding box center [75, 149] width 11 height 7
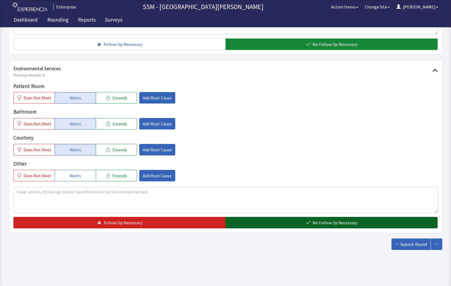
click at [313, 223] on button "No Follow Up Necessary" at bounding box center [332, 222] width 212 height 11
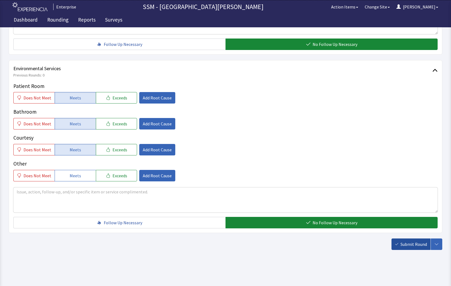
click at [400, 241] on button "Submit Round" at bounding box center [411, 244] width 39 height 11
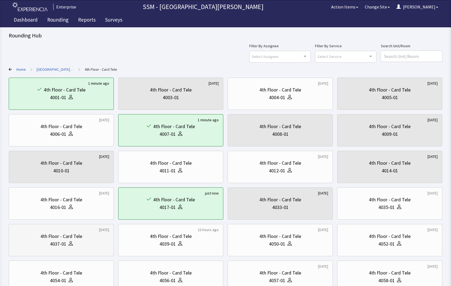
click at [61, 251] on div "4th Floor - Card Tele 4037-01" at bounding box center [61, 240] width 96 height 26
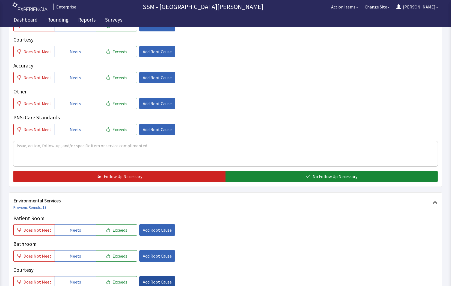
scroll to position [437, 0]
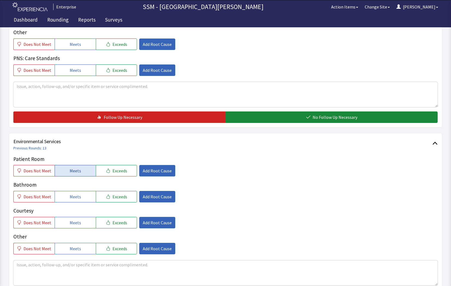
click at [75, 171] on span "Meets" at bounding box center [75, 170] width 11 height 7
click at [75, 195] on span "Meets" at bounding box center [75, 196] width 11 height 7
click at [83, 221] on button "Meets" at bounding box center [75, 222] width 41 height 11
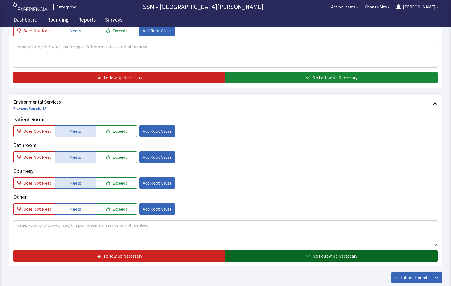
scroll to position [510, 0]
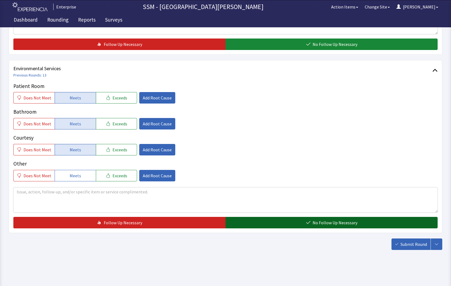
click at [317, 226] on span "No Follow Up Necessary" at bounding box center [335, 222] width 45 height 7
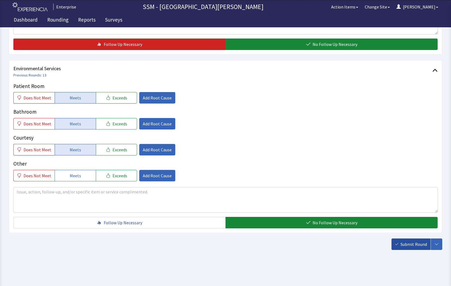
click at [401, 242] on span "Submit Round" at bounding box center [414, 244] width 27 height 7
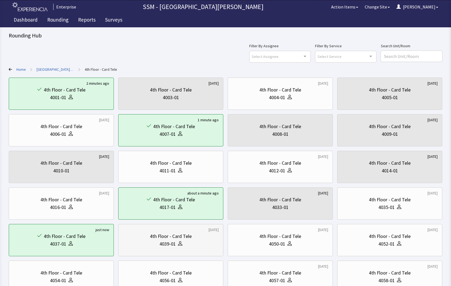
click at [184, 238] on div "4th Floor - Card Tele" at bounding box center [171, 237] width 42 height 8
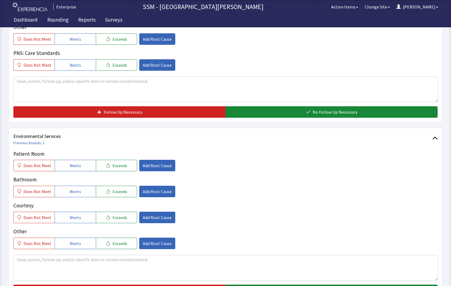
scroll to position [492, 0]
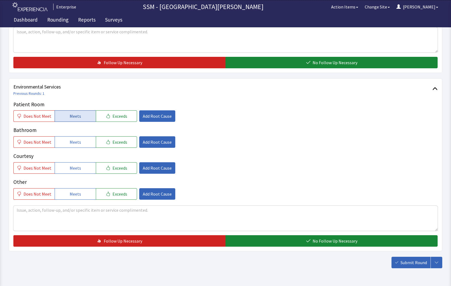
click at [58, 114] on button "Meets" at bounding box center [75, 115] width 41 height 11
click at [73, 146] on button "Meets" at bounding box center [75, 141] width 41 height 11
click at [72, 164] on button "Meets" at bounding box center [75, 167] width 41 height 11
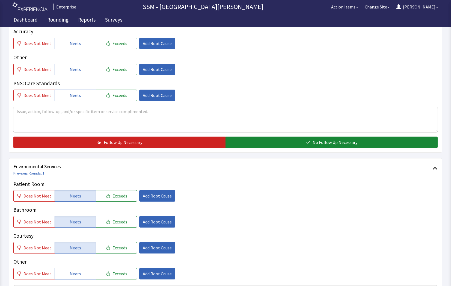
scroll to position [273, 0]
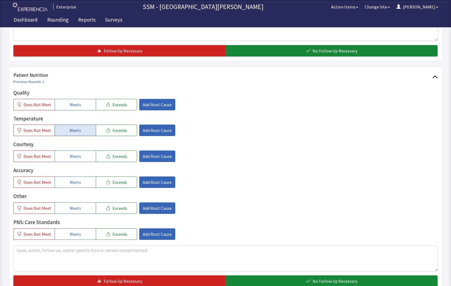
drag, startPoint x: 73, startPoint y: 107, endPoint x: 78, endPoint y: 128, distance: 21.5
click at [73, 110] on button "Meets" at bounding box center [75, 104] width 41 height 11
click at [78, 129] on span "Meets" at bounding box center [75, 130] width 11 height 7
click at [70, 155] on span "Meets" at bounding box center [75, 156] width 11 height 7
click at [80, 183] on button "Meets" at bounding box center [75, 182] width 41 height 11
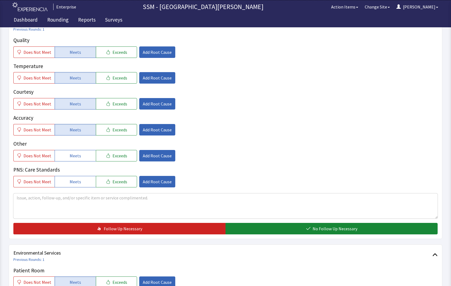
scroll to position [383, 0]
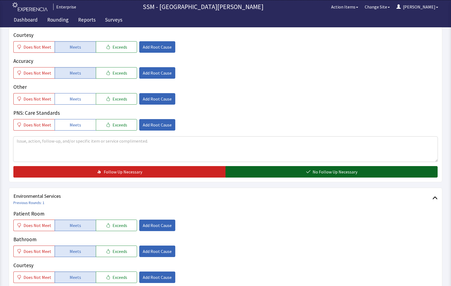
click at [293, 174] on button "No Follow Up Necessary" at bounding box center [332, 171] width 212 height 11
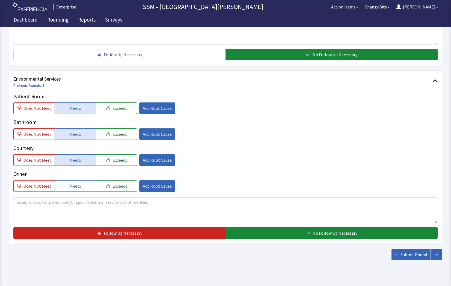
scroll to position [510, 0]
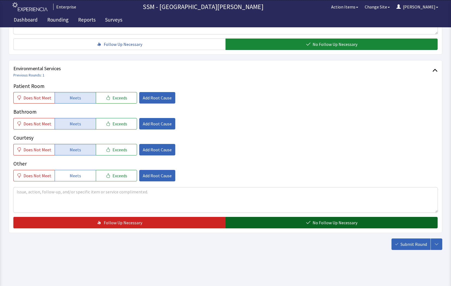
click at [264, 220] on button "No Follow Up Necessary" at bounding box center [332, 222] width 212 height 11
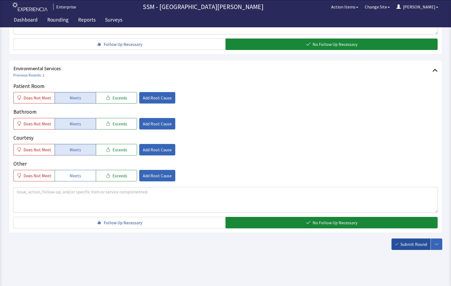
click at [413, 244] on span "Submit Round" at bounding box center [414, 244] width 27 height 7
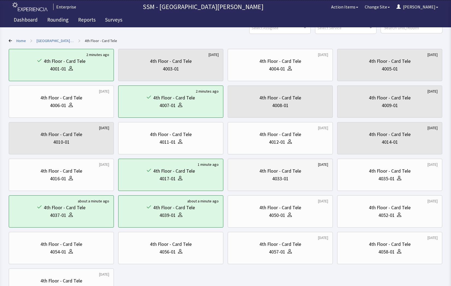
scroll to position [25, 0]
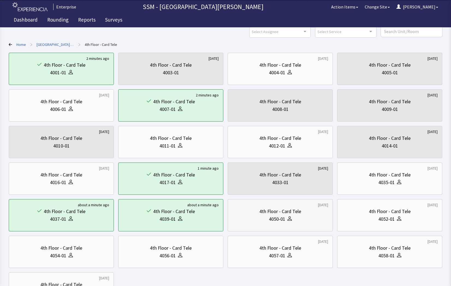
click at [286, 222] on div at bounding box center [289, 219] width 7 height 8
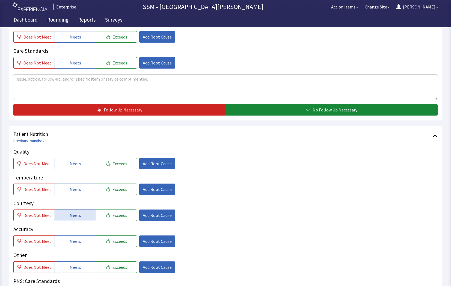
scroll to position [246, 0]
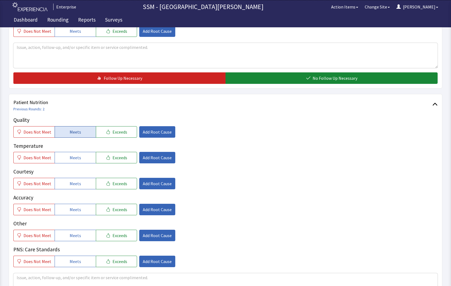
drag, startPoint x: 75, startPoint y: 130, endPoint x: 72, endPoint y: 156, distance: 25.9
click at [75, 130] on span "Meets" at bounding box center [75, 132] width 11 height 7
click at [70, 160] on span "Meets" at bounding box center [75, 157] width 11 height 7
click at [75, 182] on span "Meets" at bounding box center [75, 183] width 11 height 7
click at [81, 205] on button "Meets" at bounding box center [75, 209] width 41 height 11
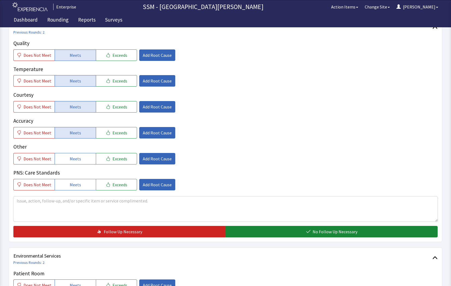
scroll to position [437, 0]
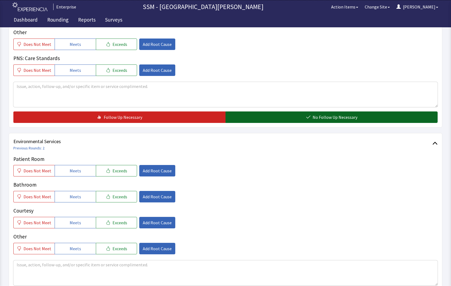
click at [308, 117] on icon "button" at bounding box center [308, 117] width 4 height 4
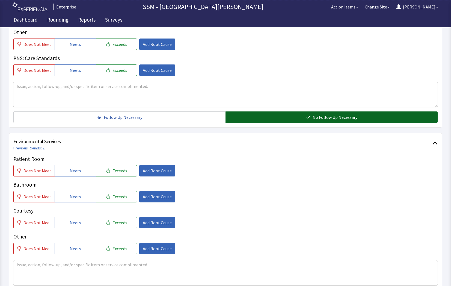
drag, startPoint x: 63, startPoint y: 171, endPoint x: 62, endPoint y: 183, distance: 12.3
click at [63, 177] on div "Patient Room Does Not Meet Meets Exceeds Add Root Cause Bathroom Does Not Meet …" at bounding box center [225, 204] width 425 height 99
click at [67, 199] on button "Meets" at bounding box center [75, 196] width 41 height 11
click at [76, 175] on button "Meets" at bounding box center [75, 170] width 41 height 11
click at [79, 221] on button "Meets" at bounding box center [75, 222] width 41 height 11
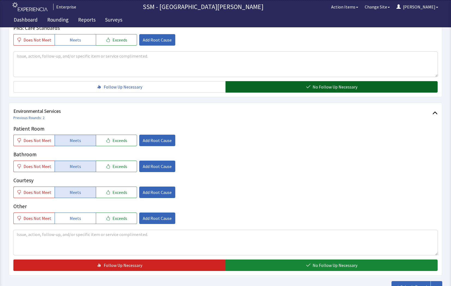
scroll to position [510, 0]
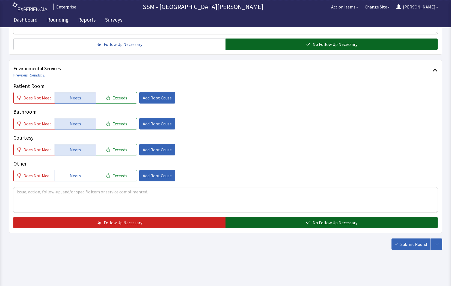
click at [313, 221] on span "No Follow Up Necessary" at bounding box center [335, 222] width 45 height 7
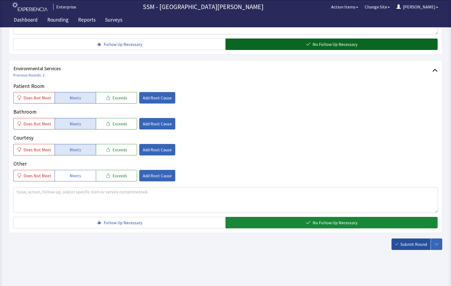
click at [402, 241] on span "Submit Round" at bounding box center [414, 244] width 27 height 7
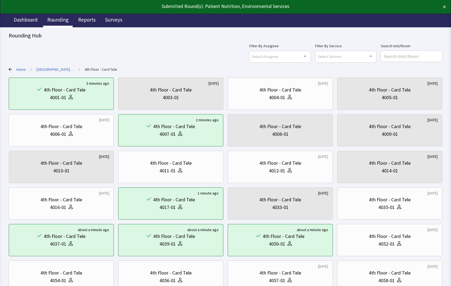
click at [55, 22] on link "Rounding" at bounding box center [58, 21] width 30 height 14
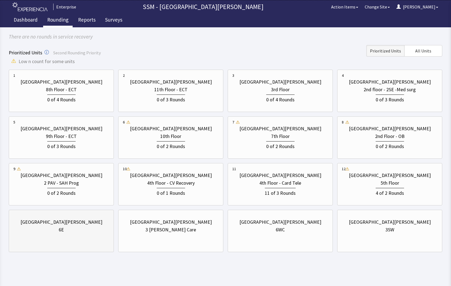
scroll to position [48, 0]
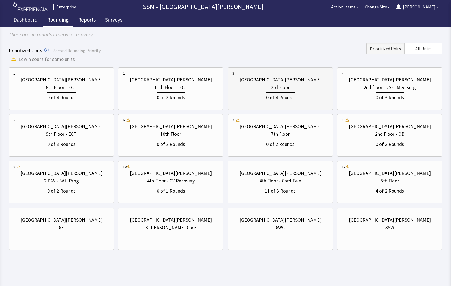
click at [282, 93] on div "0 of 4 Rounds" at bounding box center [280, 96] width 28 height 9
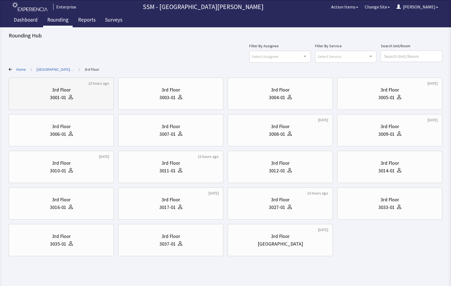
click at [82, 92] on div "3rd Floor" at bounding box center [61, 90] width 96 height 8
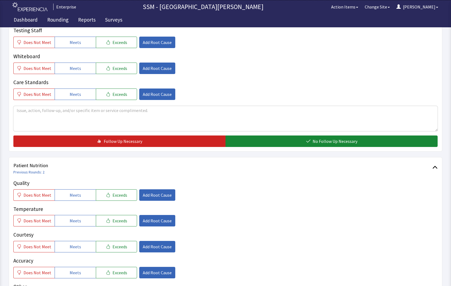
scroll to position [219, 0]
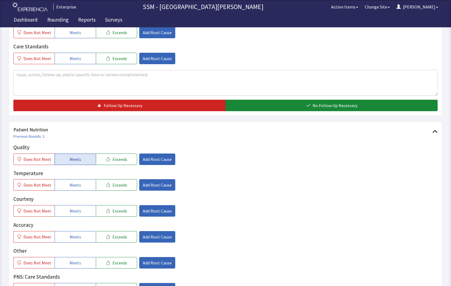
click at [69, 164] on button "Meets" at bounding box center [75, 159] width 41 height 11
click at [70, 186] on span "Meets" at bounding box center [75, 185] width 11 height 7
click at [71, 208] on span "Meets" at bounding box center [75, 211] width 11 height 7
click at [81, 236] on button "Meets" at bounding box center [75, 236] width 41 height 11
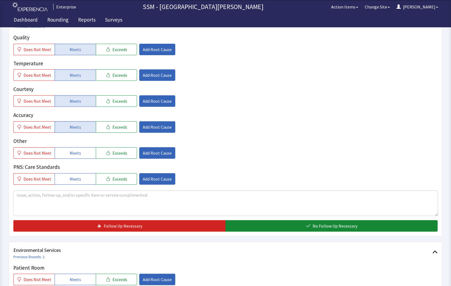
scroll to position [383, 0]
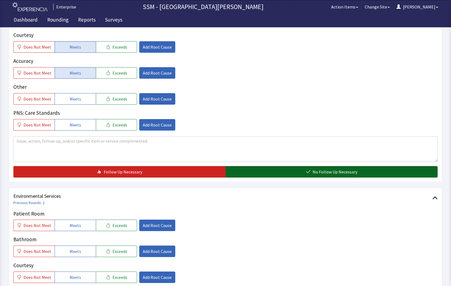
click at [282, 171] on button "No Follow Up Necessary" at bounding box center [332, 171] width 212 height 11
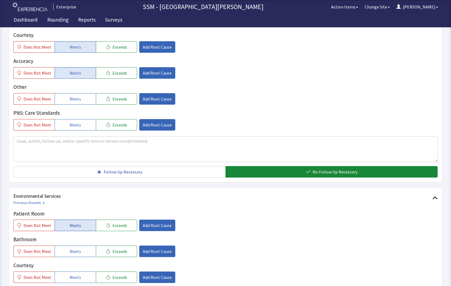
click at [75, 228] on span "Meets" at bounding box center [75, 225] width 11 height 7
drag, startPoint x: 76, startPoint y: 253, endPoint x: 78, endPoint y: 273, distance: 19.5
click at [76, 255] on button "Meets" at bounding box center [75, 251] width 41 height 11
drag, startPoint x: 77, startPoint y: 276, endPoint x: 82, endPoint y: 274, distance: 5.9
click at [76, 276] on span "Meets" at bounding box center [75, 277] width 11 height 7
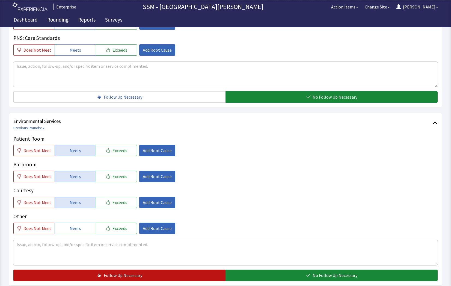
scroll to position [510, 0]
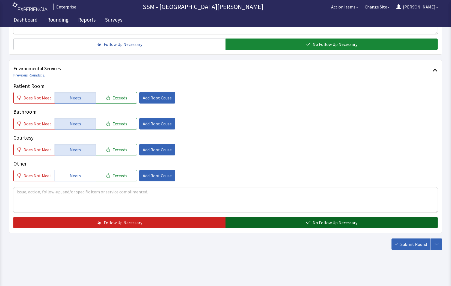
click at [312, 224] on button "No Follow Up Necessary" at bounding box center [332, 222] width 212 height 11
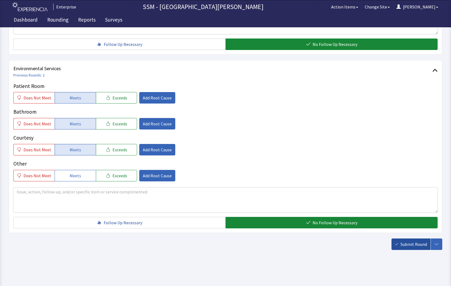
click at [410, 246] on span "Submit Round" at bounding box center [414, 244] width 27 height 7
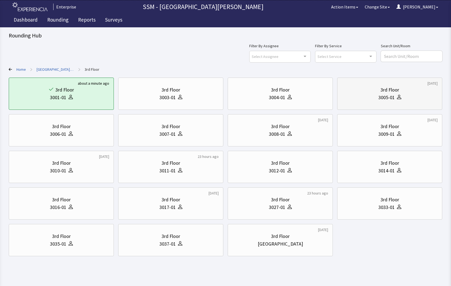
click at [373, 98] on div "3005-01" at bounding box center [390, 98] width 96 height 8
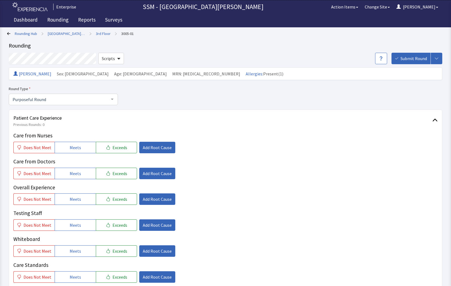
click at [8, 34] on icon at bounding box center [8, 33] width 3 height 3
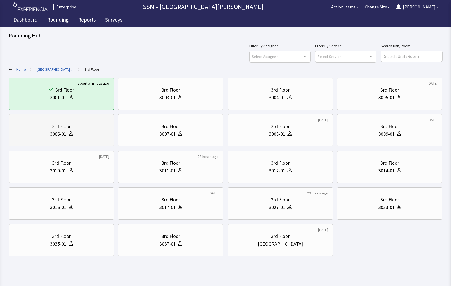
click at [62, 136] on div "3006-01" at bounding box center [58, 134] width 16 height 8
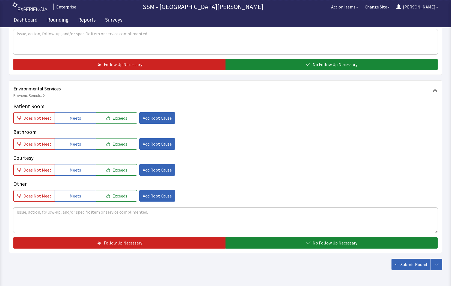
scroll to position [492, 0]
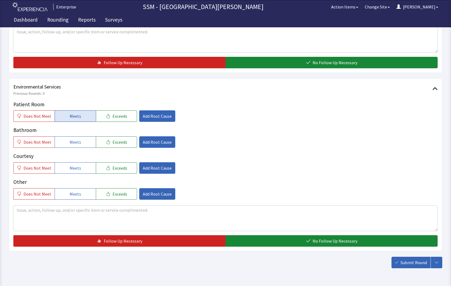
click at [77, 114] on span "Meets" at bounding box center [75, 116] width 11 height 7
click at [72, 146] on button "Meets" at bounding box center [75, 141] width 41 height 11
click at [73, 169] on span "Meets" at bounding box center [75, 168] width 11 height 7
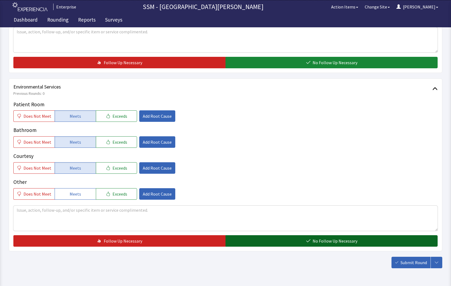
click at [304, 241] on button "No Follow Up Necessary" at bounding box center [332, 240] width 212 height 11
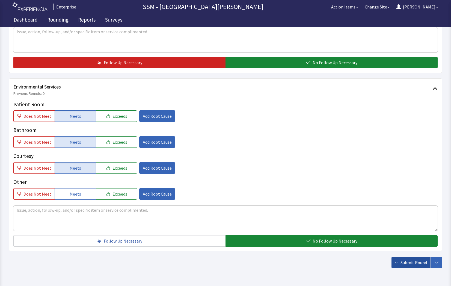
click at [399, 263] on button "Submit Round" at bounding box center [411, 262] width 39 height 11
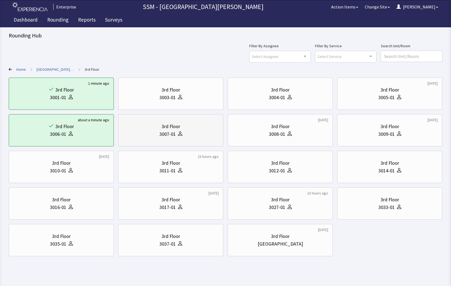
click at [158, 132] on div "3007-01" at bounding box center [171, 134] width 96 height 8
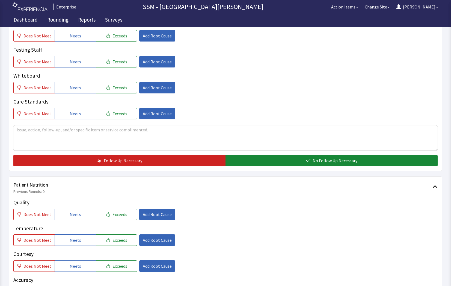
scroll to position [246, 0]
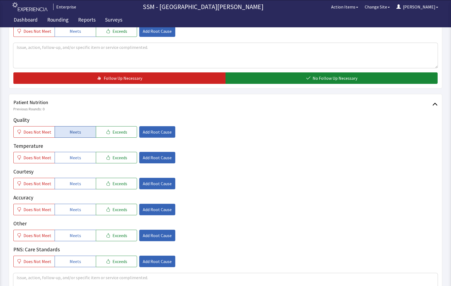
click at [77, 133] on span "Meets" at bounding box center [75, 132] width 11 height 7
click at [71, 161] on button "Meets" at bounding box center [75, 157] width 41 height 11
click at [70, 182] on span "Meets" at bounding box center [75, 183] width 11 height 7
click at [73, 210] on span "Meets" at bounding box center [75, 209] width 11 height 7
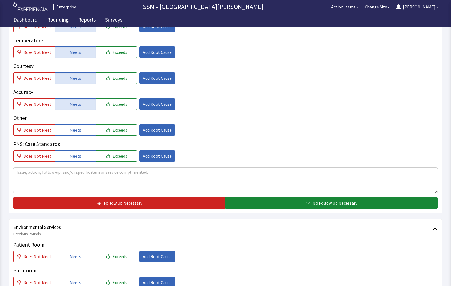
scroll to position [410, 0]
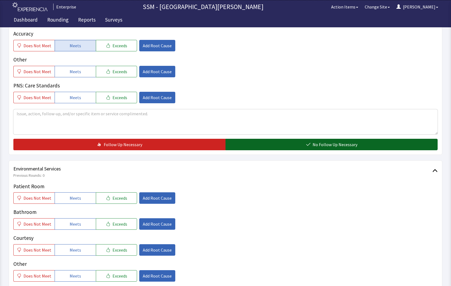
click at [306, 141] on button "No Follow Up Necessary" at bounding box center [332, 144] width 212 height 11
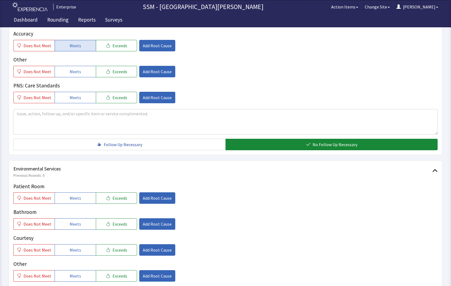
drag, startPoint x: 64, startPoint y: 197, endPoint x: 66, endPoint y: 215, distance: 18.1
click at [65, 205] on div "Patient Room Does Not Meet Meets Exceeds Add Root Cause Bathroom Does Not Meet …" at bounding box center [225, 232] width 425 height 99
click at [67, 225] on button "Meets" at bounding box center [75, 223] width 41 height 11
click at [73, 198] on span "Meets" at bounding box center [75, 198] width 11 height 7
click at [72, 252] on span "Meets" at bounding box center [75, 250] width 11 height 7
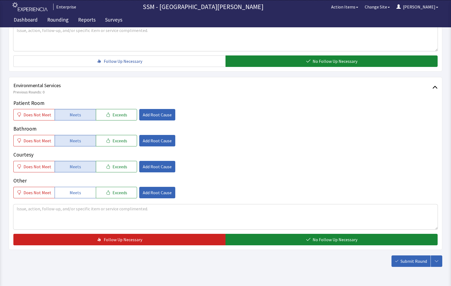
scroll to position [510, 0]
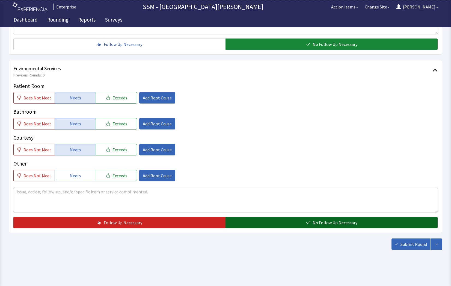
click at [346, 223] on span "No Follow Up Necessary" at bounding box center [335, 222] width 45 height 7
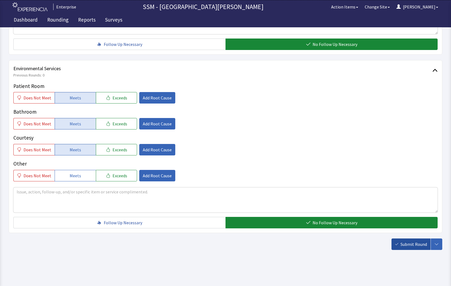
click at [403, 241] on span "Submit Round" at bounding box center [414, 244] width 27 height 7
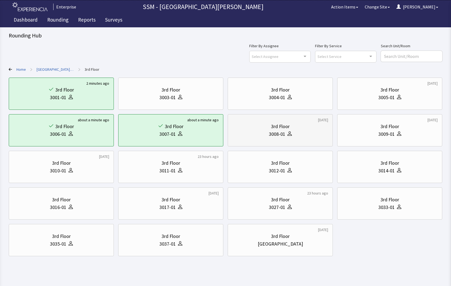
click at [268, 129] on div "3rd Floor" at bounding box center [281, 127] width 96 height 8
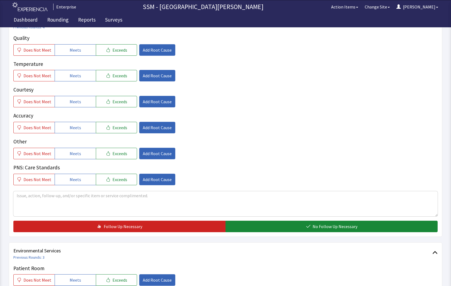
scroll to position [301, 0]
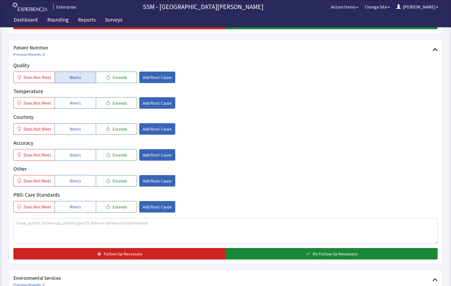
click at [75, 79] on span "Meets" at bounding box center [75, 77] width 11 height 7
click at [73, 107] on button "Meets" at bounding box center [75, 102] width 41 height 11
click at [73, 128] on span "Meets" at bounding box center [75, 129] width 11 height 7
click at [75, 154] on span "Meets" at bounding box center [75, 155] width 11 height 7
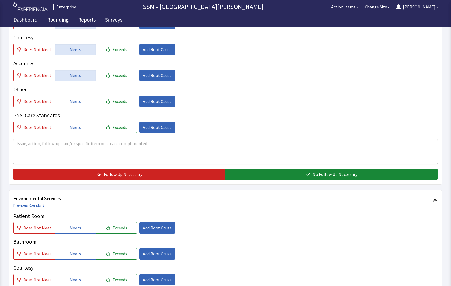
scroll to position [383, 0]
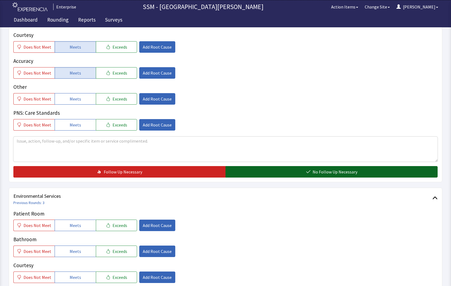
click at [310, 171] on icon "button" at bounding box center [308, 171] width 4 height 3
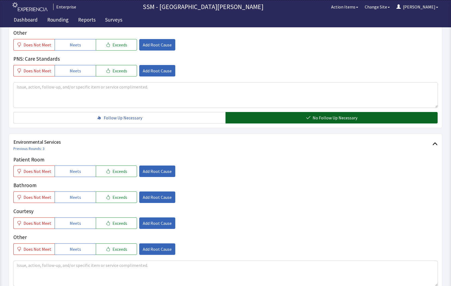
scroll to position [510, 0]
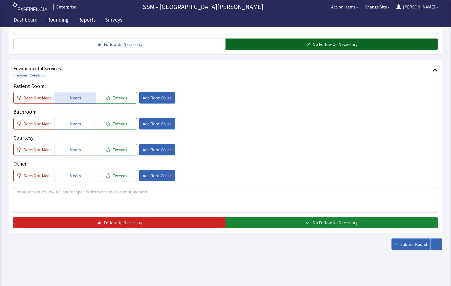
click at [78, 99] on span "Meets" at bounding box center [75, 98] width 11 height 7
click at [72, 120] on button "Meets" at bounding box center [75, 123] width 41 height 11
click at [72, 150] on span "Meets" at bounding box center [75, 149] width 11 height 7
drag, startPoint x: 314, startPoint y: 222, endPoint x: 401, endPoint y: 244, distance: 90.2
click at [316, 223] on span "No Follow Up Necessary" at bounding box center [335, 222] width 45 height 7
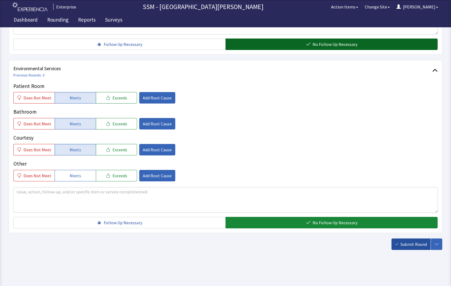
click at [409, 244] on span "Submit Round" at bounding box center [414, 244] width 27 height 7
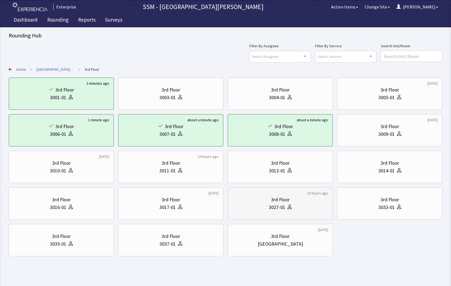
click at [262, 208] on div "3027-01" at bounding box center [281, 208] width 96 height 8
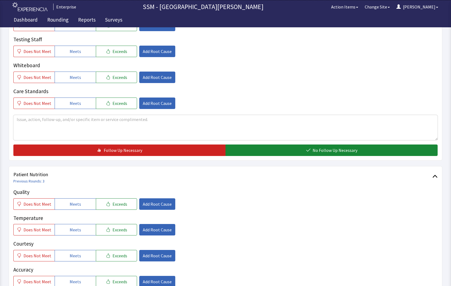
scroll to position [219, 0]
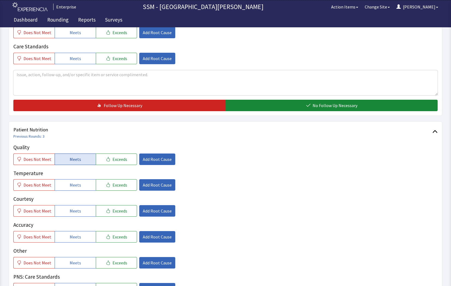
click at [61, 164] on button "Meets" at bounding box center [75, 159] width 41 height 11
click at [40, 214] on span "Does Not Meet" at bounding box center [37, 211] width 28 height 7
click at [120, 208] on span "Exceeds" at bounding box center [120, 211] width 15 height 7
click at [74, 235] on span "Meets" at bounding box center [75, 237] width 11 height 7
click at [75, 187] on span "Meets" at bounding box center [75, 185] width 11 height 7
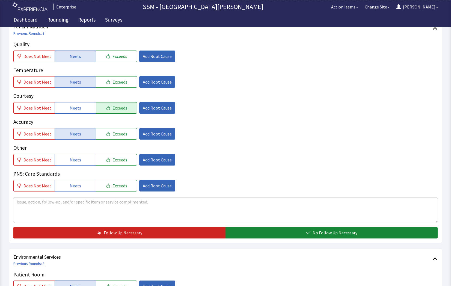
scroll to position [383, 0]
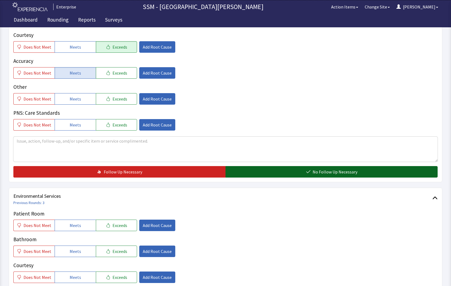
click at [255, 171] on button "No Follow Up Necessary" at bounding box center [332, 171] width 212 height 11
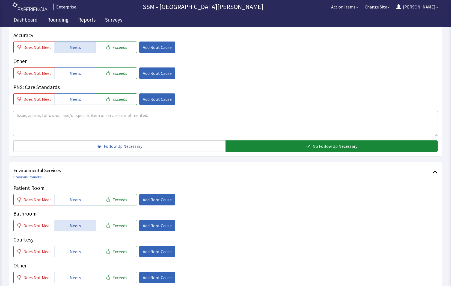
scroll to position [437, 0]
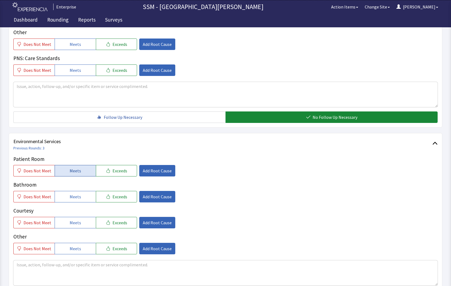
click at [76, 172] on span "Meets" at bounding box center [75, 170] width 11 height 7
click at [72, 195] on span "Meets" at bounding box center [75, 196] width 11 height 7
click at [67, 222] on button "Meets" at bounding box center [75, 222] width 41 height 11
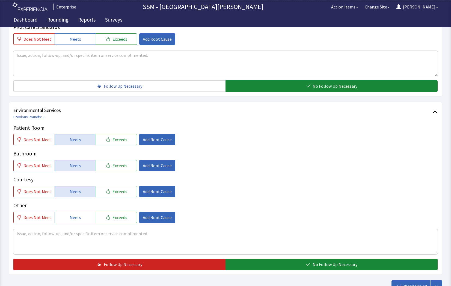
scroll to position [510, 0]
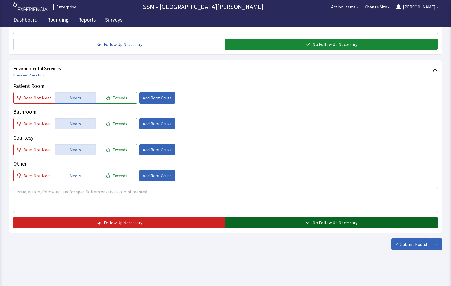
click at [317, 225] on span "No Follow Up Necessary" at bounding box center [335, 222] width 45 height 7
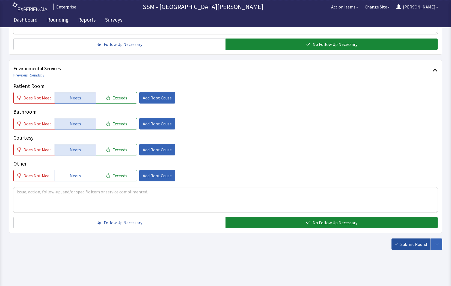
click at [410, 243] on span "Submit Round" at bounding box center [414, 244] width 27 height 7
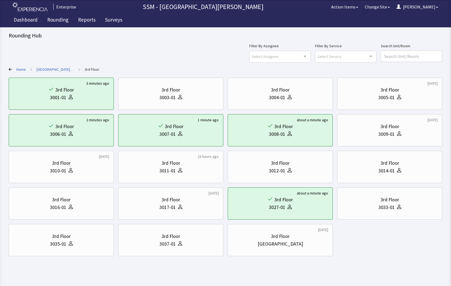
drag, startPoint x: 366, startPoint y: 255, endPoint x: 370, endPoint y: 255, distance: 3.6
click at [369, 255] on div "3 minutes ago 3rd Floor 3001-01 3rd Floor 3003-01 3rd Floor 3004-01 [DATE] 3rd …" at bounding box center [226, 167] width 434 height 179
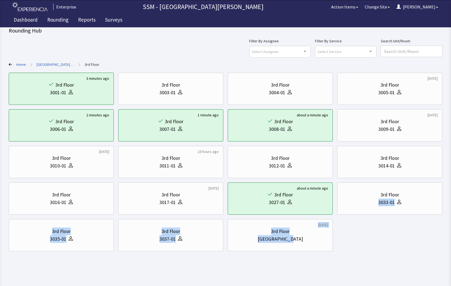
scroll to position [6, 0]
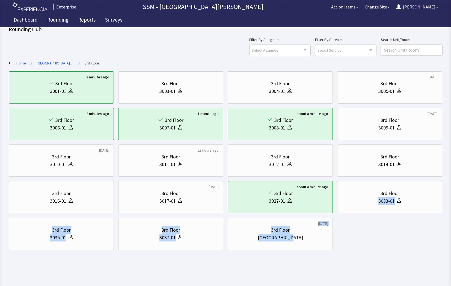
click at [365, 252] on body "Enterprise SSM - St. [PERSON_NAME] Hospital Action Items Change Site [PERSON_NA…" at bounding box center [225, 127] width 451 height 266
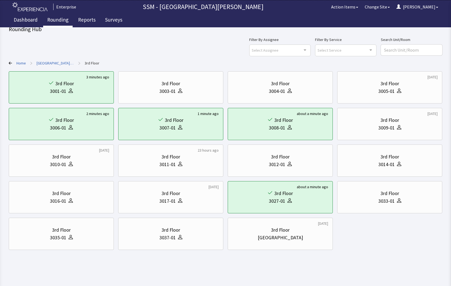
click at [53, 20] on link "Rounding" at bounding box center [58, 21] width 30 height 14
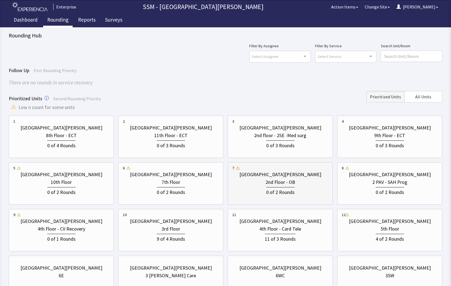
click at [276, 187] on div "0 of 2 Rounds" at bounding box center [281, 191] width 96 height 10
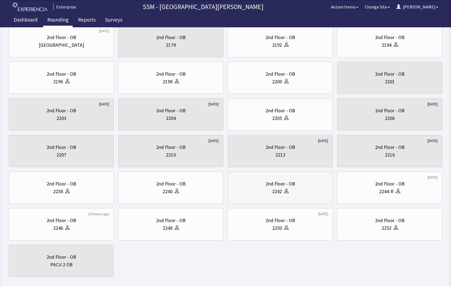
scroll to position [55, 0]
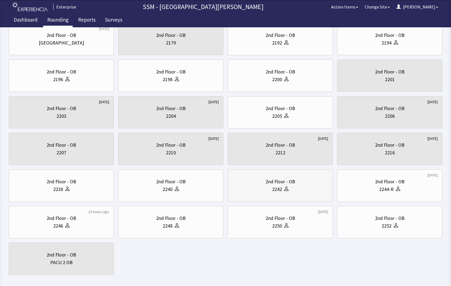
click at [290, 192] on div "2242" at bounding box center [281, 190] width 96 height 8
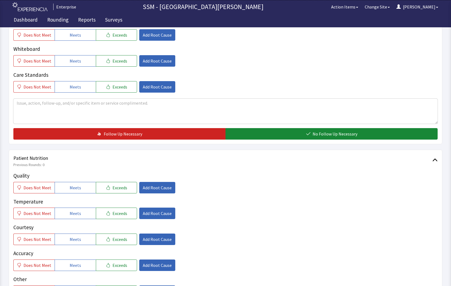
scroll to position [246, 0]
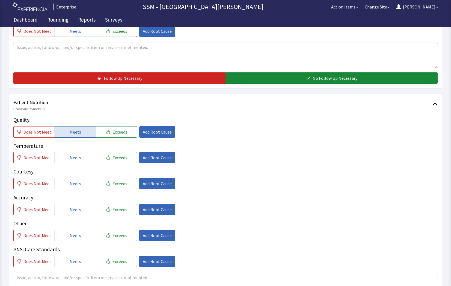
click at [71, 128] on div "Quality Does Not Meet Meets Exceeds Add Root Cause" at bounding box center [225, 127] width 425 height 22
click at [74, 134] on span "Meets" at bounding box center [75, 132] width 11 height 7
click at [77, 158] on span "Meets" at bounding box center [75, 157] width 11 height 7
drag, startPoint x: 74, startPoint y: 187, endPoint x: 77, endPoint y: 191, distance: 5.3
click at [76, 189] on button "Meets" at bounding box center [75, 183] width 41 height 11
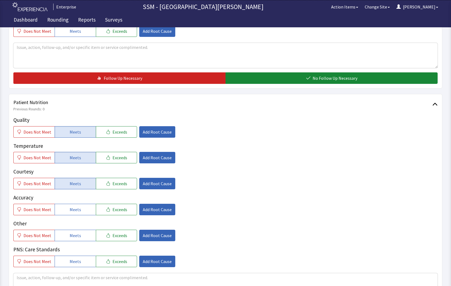
click at [81, 216] on div "Quality Does Not Meet Meets Exceeds Add Root Cause Temperature Does Not Meet Me…" at bounding box center [225, 191] width 425 height 151
click at [81, 211] on button "Meets" at bounding box center [75, 209] width 41 height 11
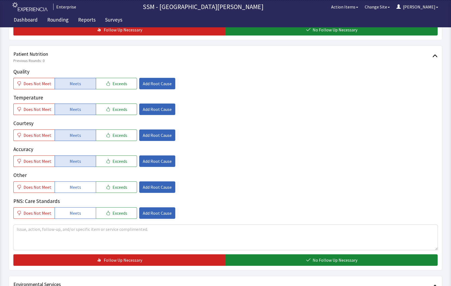
scroll to position [355, 0]
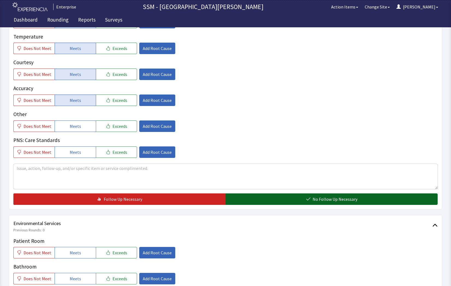
click at [299, 204] on button "No Follow Up Necessary" at bounding box center [332, 198] width 212 height 11
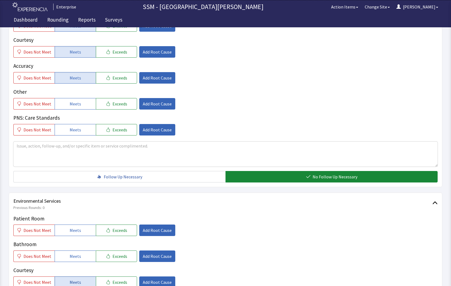
scroll to position [437, 0]
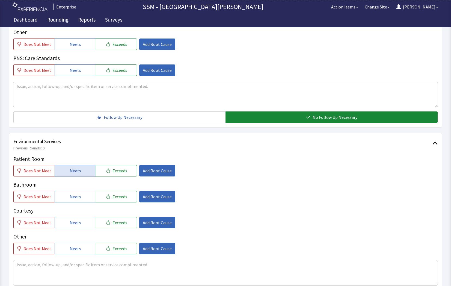
click at [58, 171] on button "Meets" at bounding box center [75, 170] width 41 height 11
click at [67, 198] on button "Meets" at bounding box center [75, 196] width 41 height 11
click at [70, 222] on span "Meets" at bounding box center [75, 222] width 11 height 7
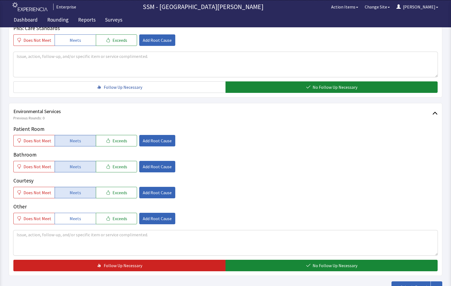
scroll to position [492, 0]
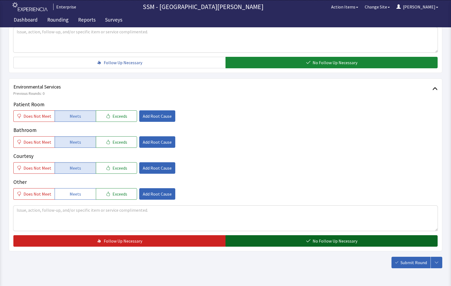
click at [310, 236] on button "No Follow Up Necessary" at bounding box center [332, 240] width 212 height 11
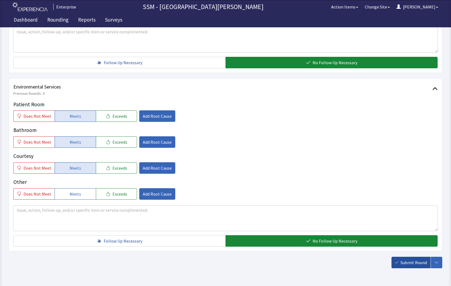
click at [425, 260] on span "Submit Round" at bounding box center [414, 262] width 27 height 7
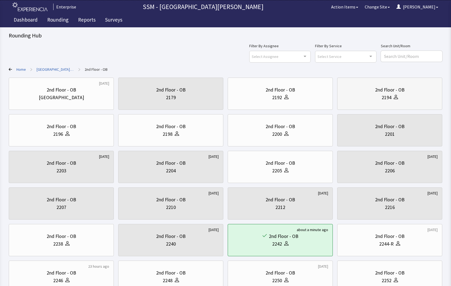
click at [368, 89] on div "2nd Floor - OB" at bounding box center [390, 90] width 96 height 8
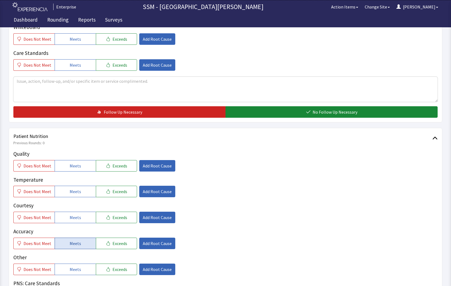
scroll to position [273, 0]
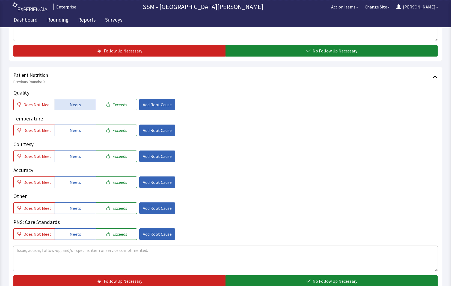
click at [70, 105] on span "Meets" at bounding box center [75, 104] width 11 height 7
drag, startPoint x: 78, startPoint y: 133, endPoint x: 84, endPoint y: 152, distance: 19.9
click at [80, 135] on button "Meets" at bounding box center [75, 130] width 41 height 11
click at [83, 155] on button "Meets" at bounding box center [75, 156] width 41 height 11
click at [76, 189] on div "Quality Does Not Meet Meets Exceeds Add Root Cause Temperature Does Not Meet Me…" at bounding box center [225, 164] width 425 height 151
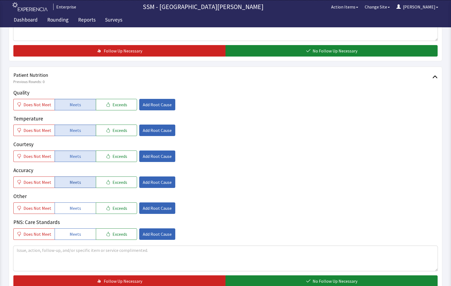
click at [77, 184] on span "Meets" at bounding box center [75, 182] width 11 height 7
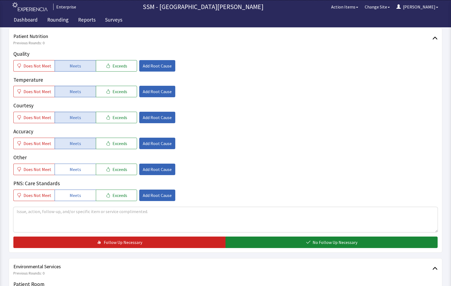
scroll to position [355, 0]
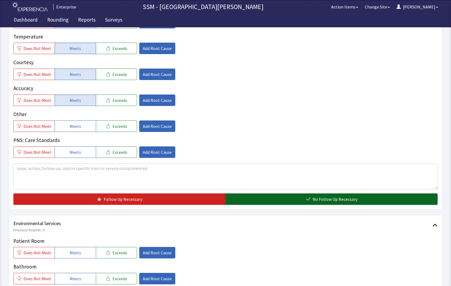
click at [297, 197] on button "No Follow Up Necessary" at bounding box center [332, 198] width 212 height 11
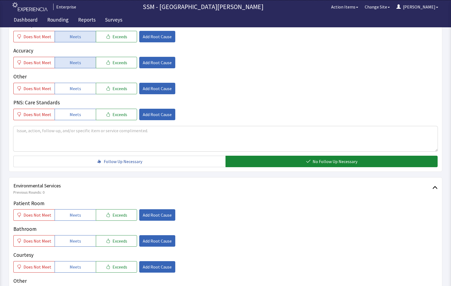
scroll to position [465, 0]
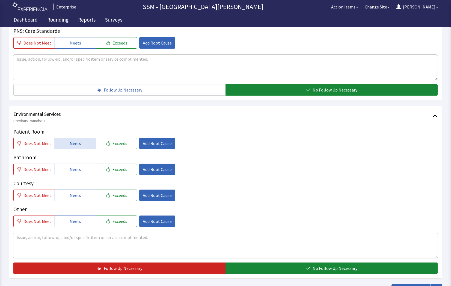
click at [67, 140] on button "Meets" at bounding box center [75, 143] width 41 height 11
click at [78, 167] on span "Meets" at bounding box center [75, 169] width 11 height 7
click at [76, 197] on span "Meets" at bounding box center [75, 195] width 11 height 7
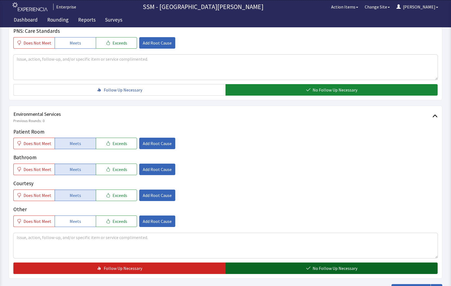
click at [321, 269] on span "No Follow Up Necessary" at bounding box center [335, 268] width 45 height 7
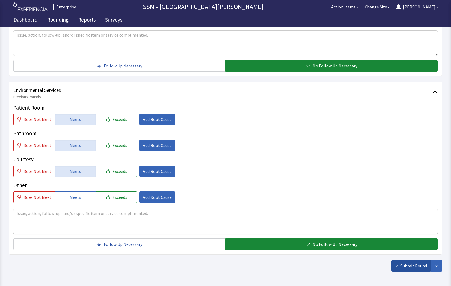
scroll to position [510, 0]
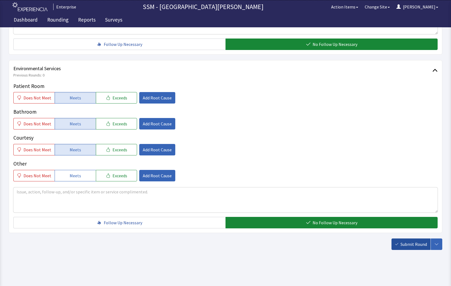
click at [421, 243] on span "Submit Round" at bounding box center [414, 244] width 27 height 7
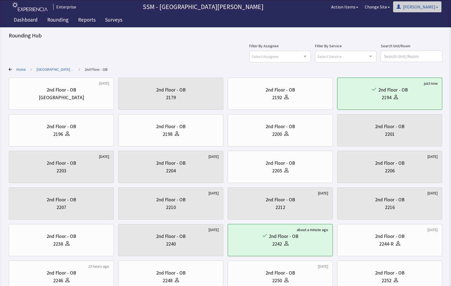
click at [419, 10] on button "[PERSON_NAME]" at bounding box center [417, 6] width 48 height 11
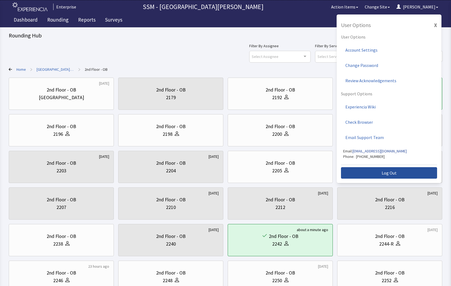
click at [394, 174] on span "Log Out" at bounding box center [389, 173] width 15 height 7
